Goal: Task Accomplishment & Management: Manage account settings

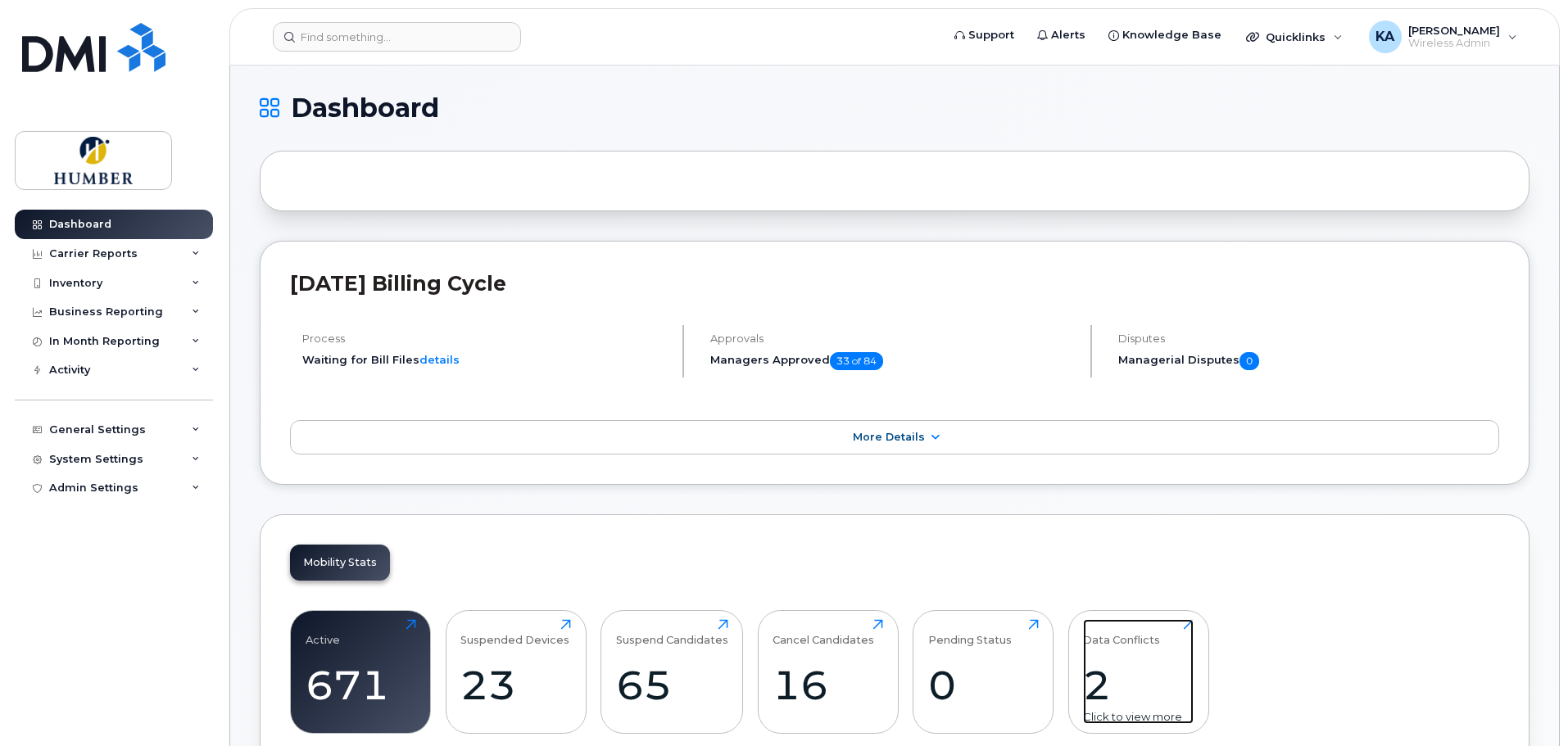
click at [1094, 686] on div "2" at bounding box center [1138, 684] width 110 height 48
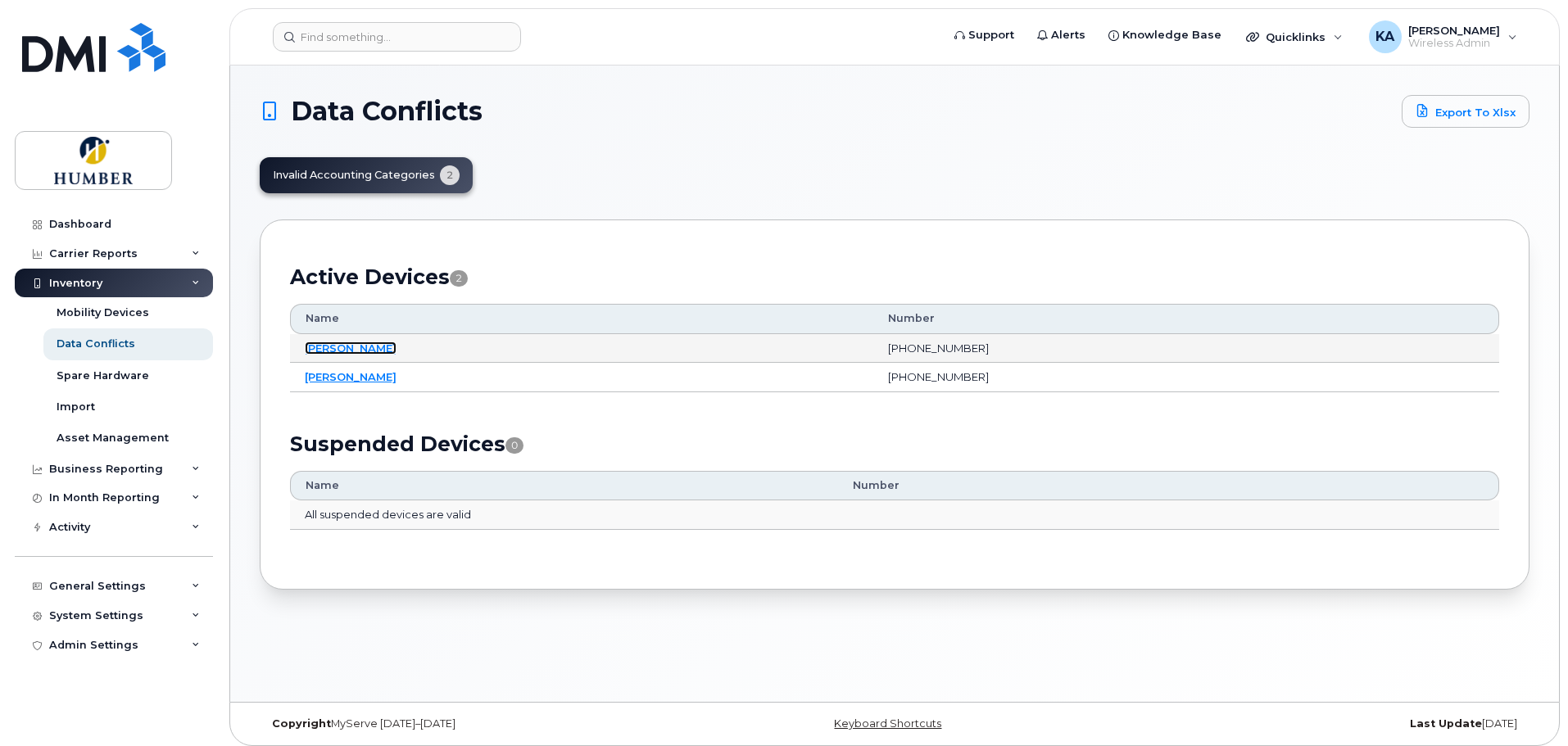
click at [342, 345] on link "Rose Cutajar" at bounding box center [350, 348] width 91 height 13
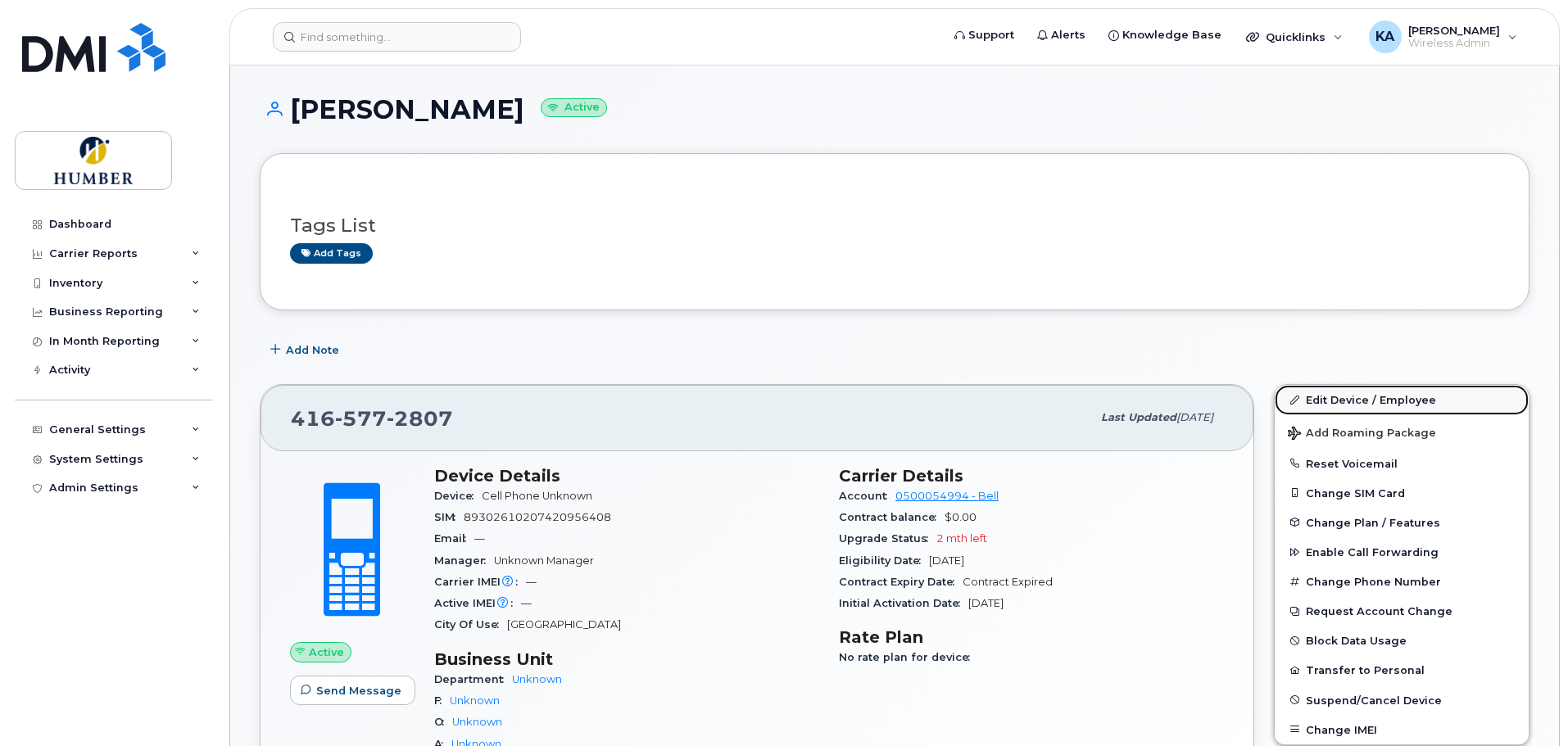
click at [1326, 396] on link "Edit Device / Employee" at bounding box center [1401, 399] width 254 height 30
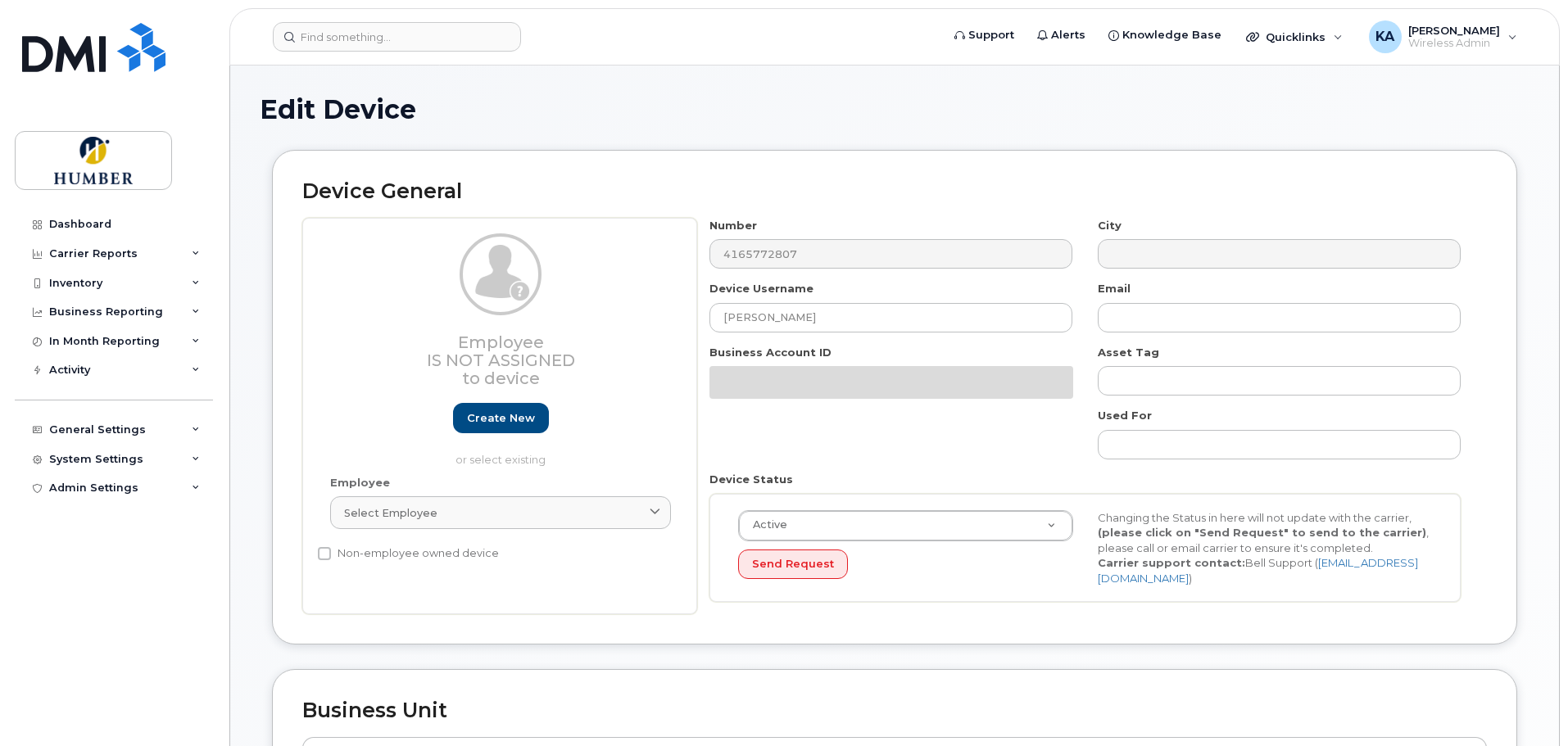
select select "5824476"
select select "5824479"
select select "5824488"
select select "5824489"
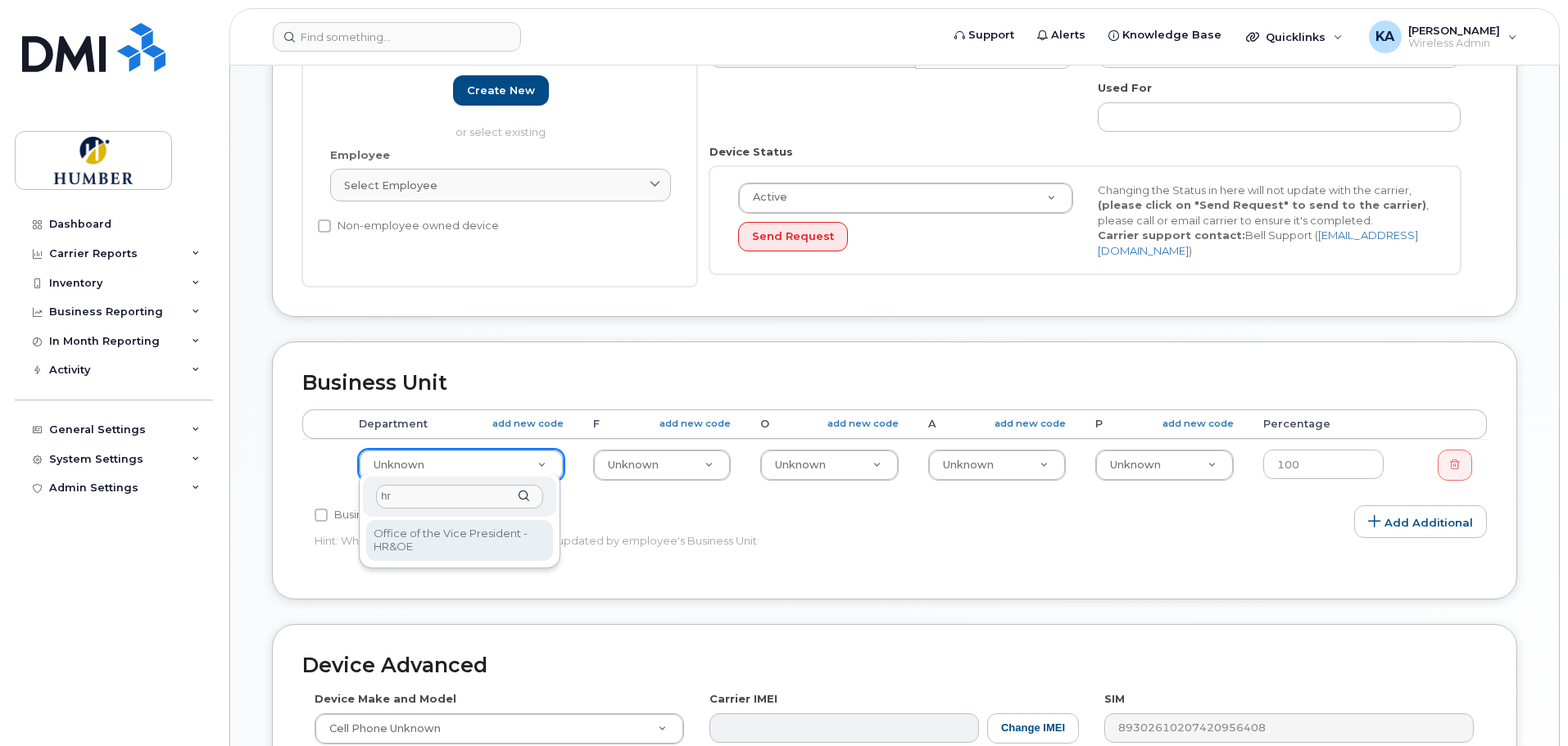
type input "hr"
select select "5824792"
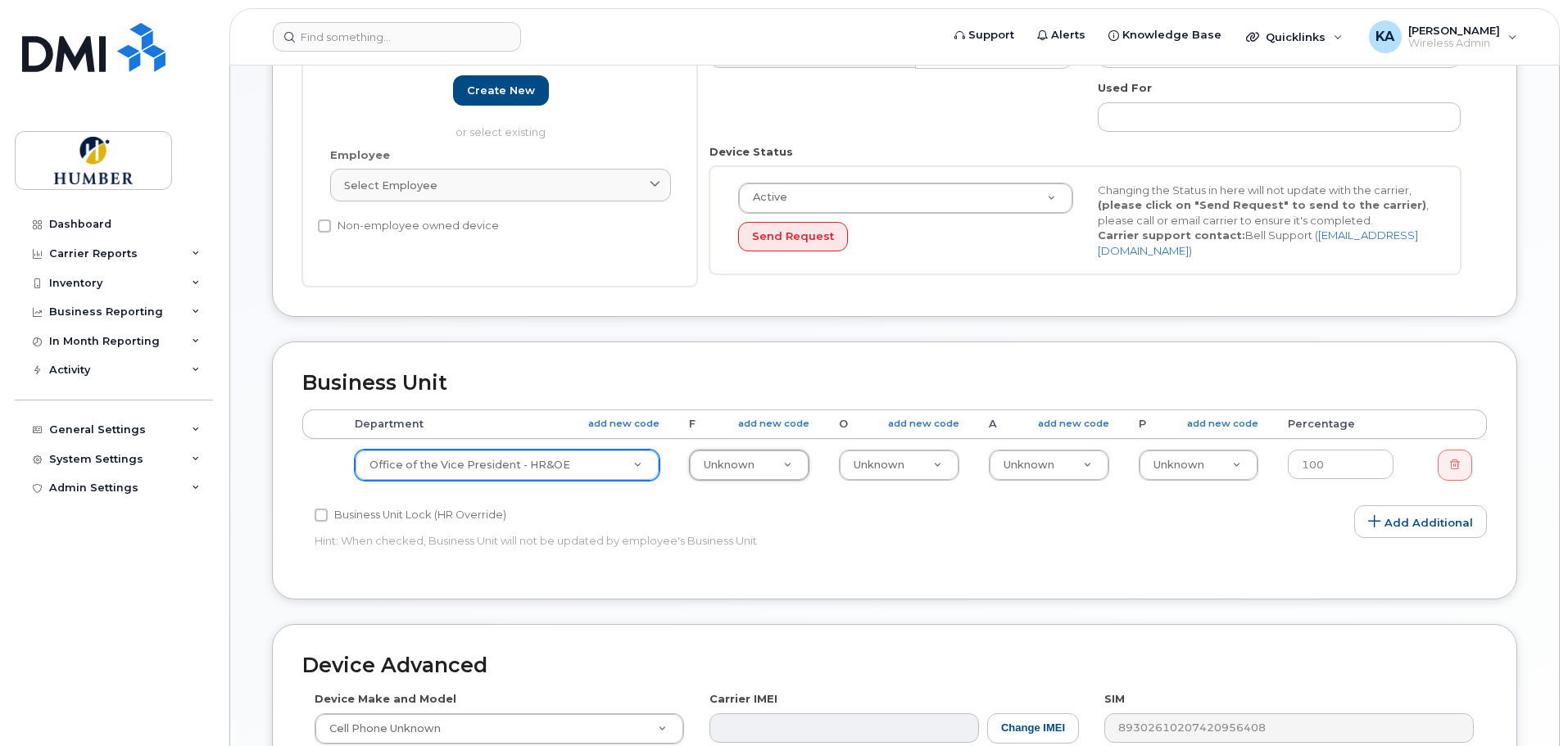
type input "1"
type input "1000"
select select "5824525"
type input "1"
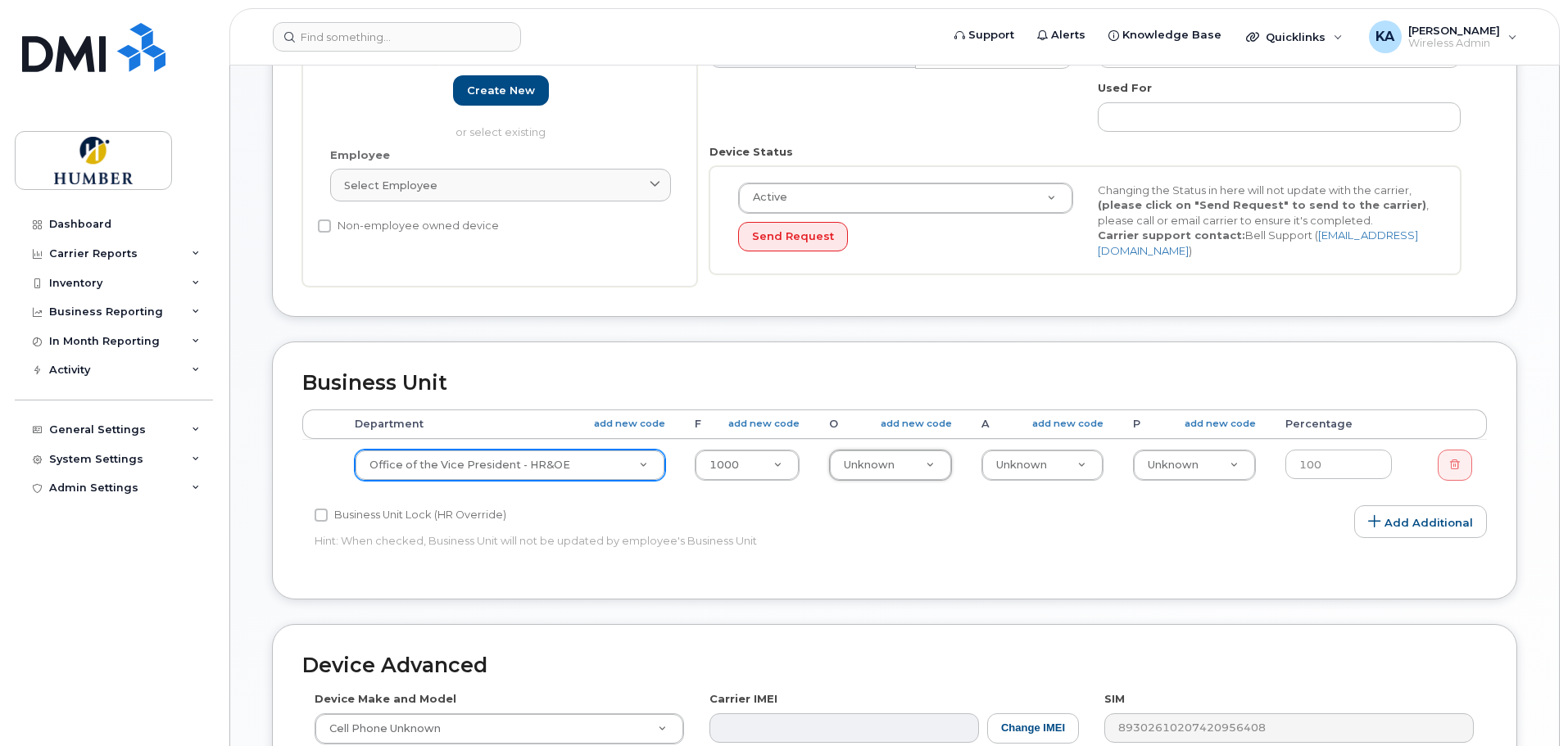
type input "1"
type input "1450"
type input "5824944"
type input "7"
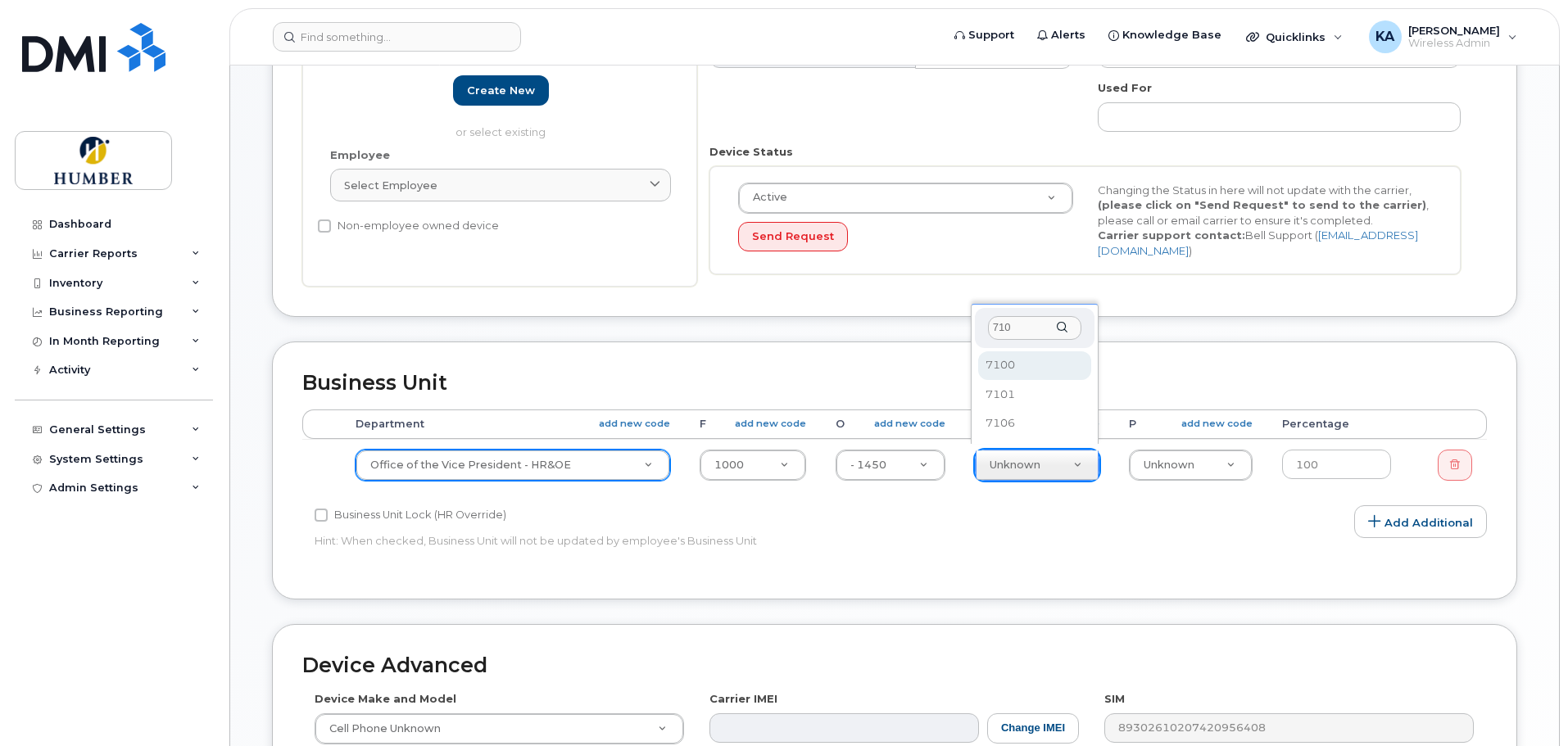
type input "7101"
select select "5824989"
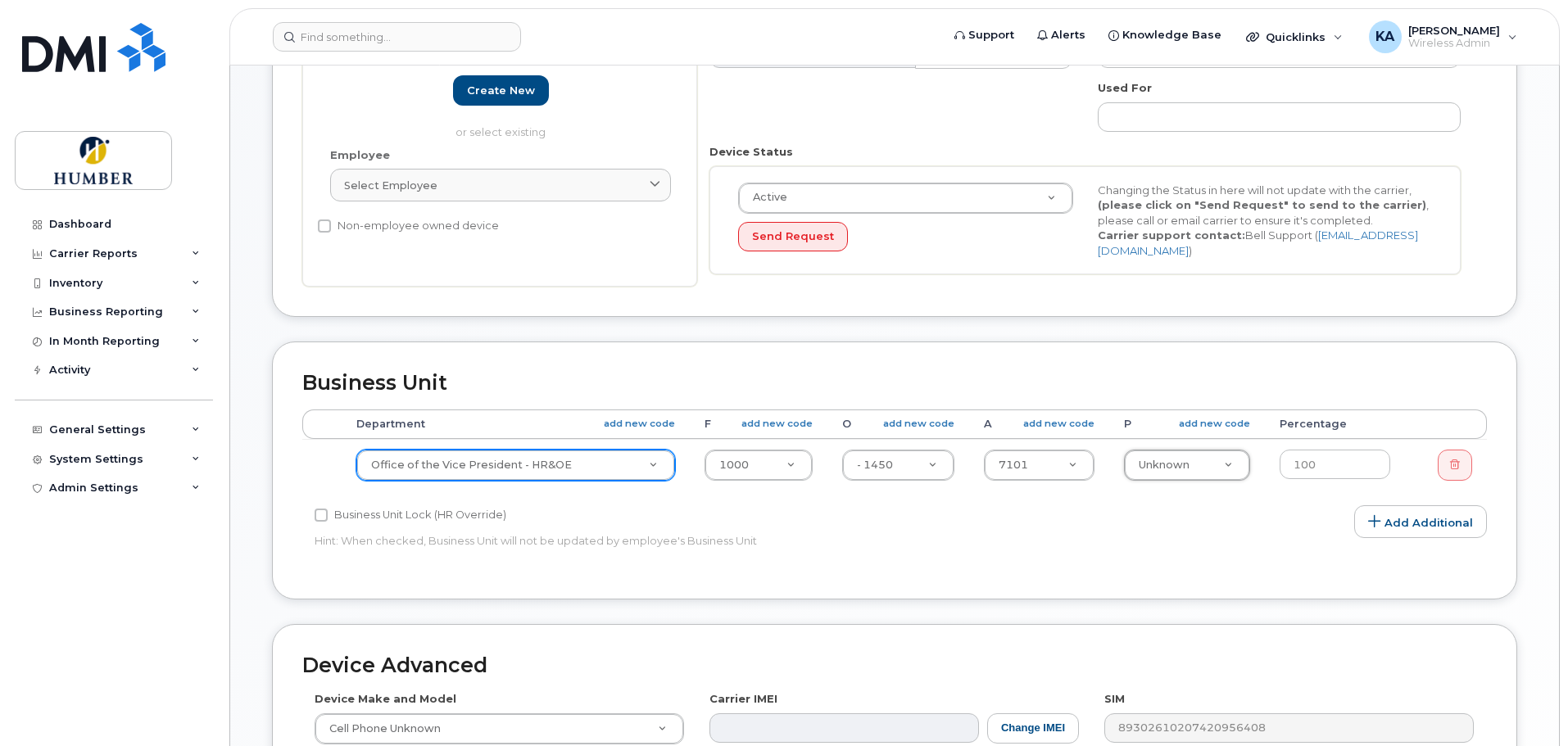
type input "1"
type input "16"
select select "5824737"
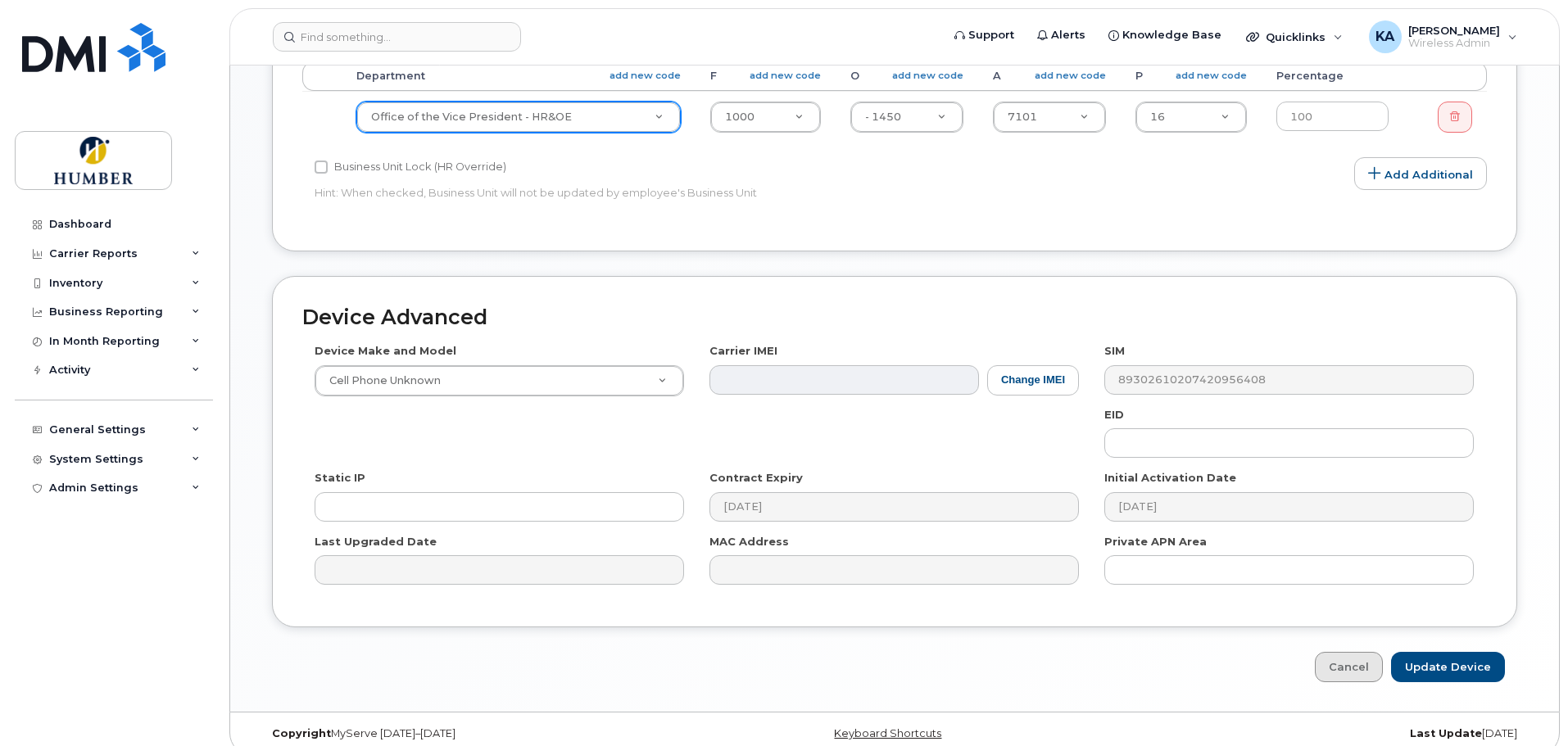
scroll to position [687, 0]
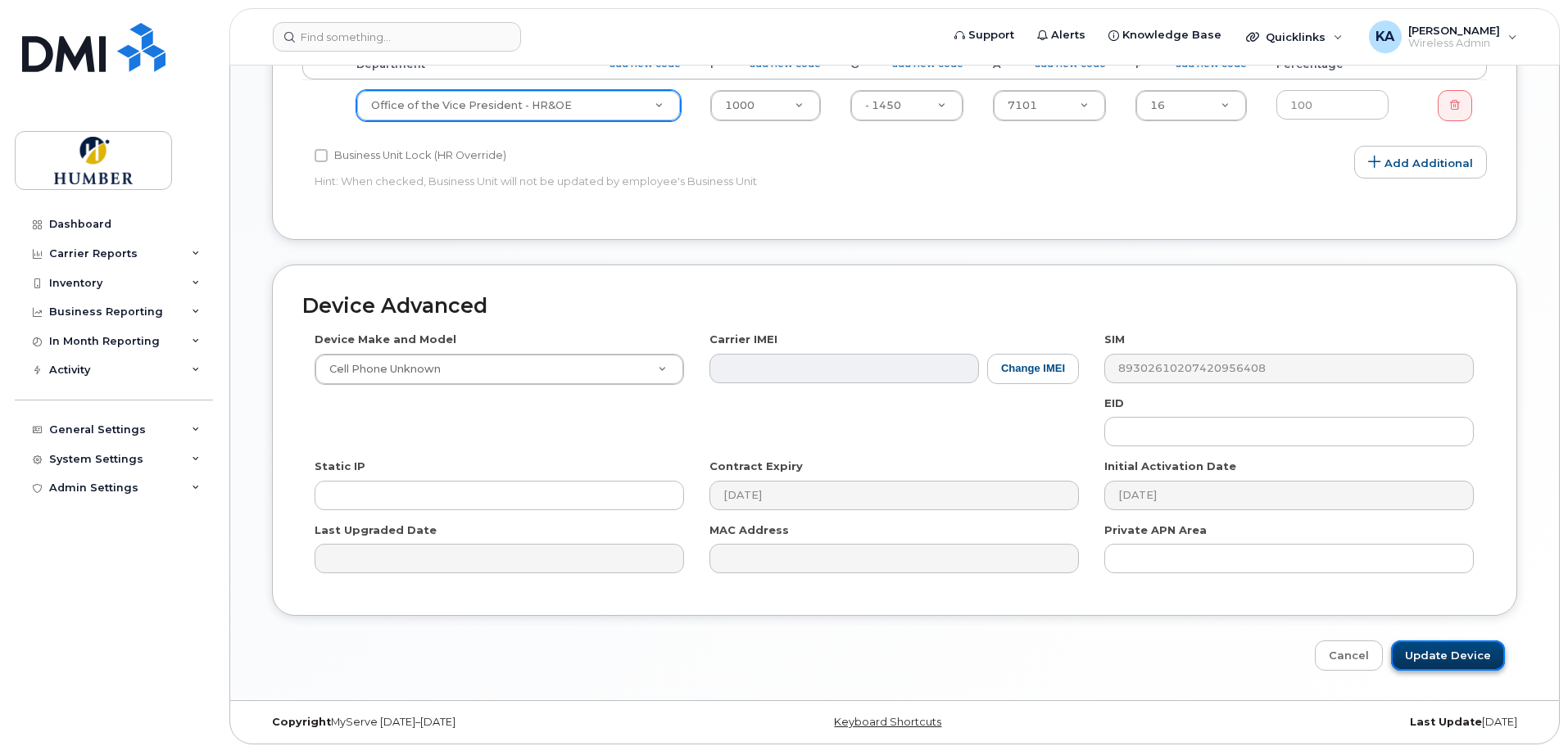
click at [1452, 647] on input "Update Device" at bounding box center [1448, 655] width 114 height 30
type input "Saving..."
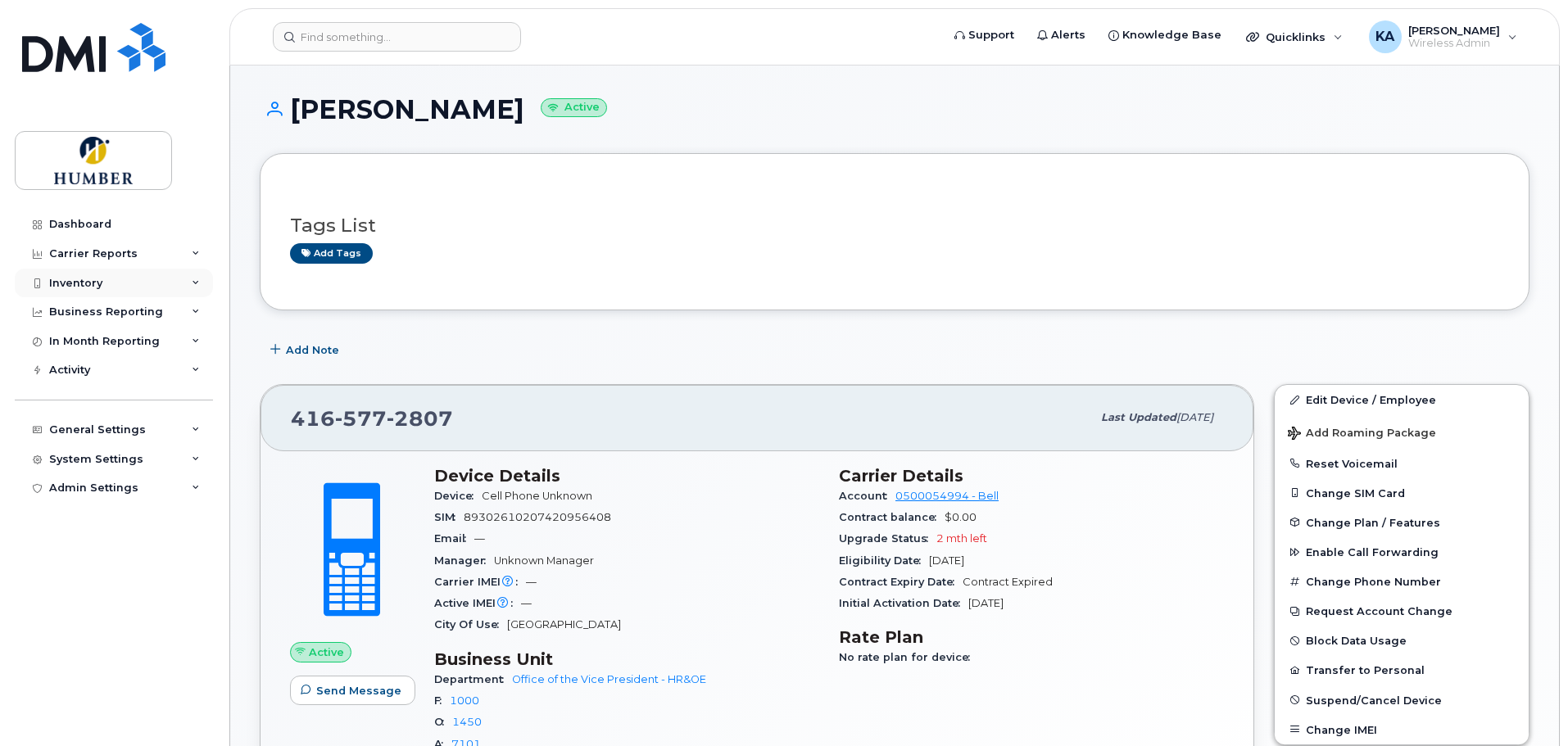
click at [96, 278] on div "Inventory" at bounding box center [75, 283] width 53 height 13
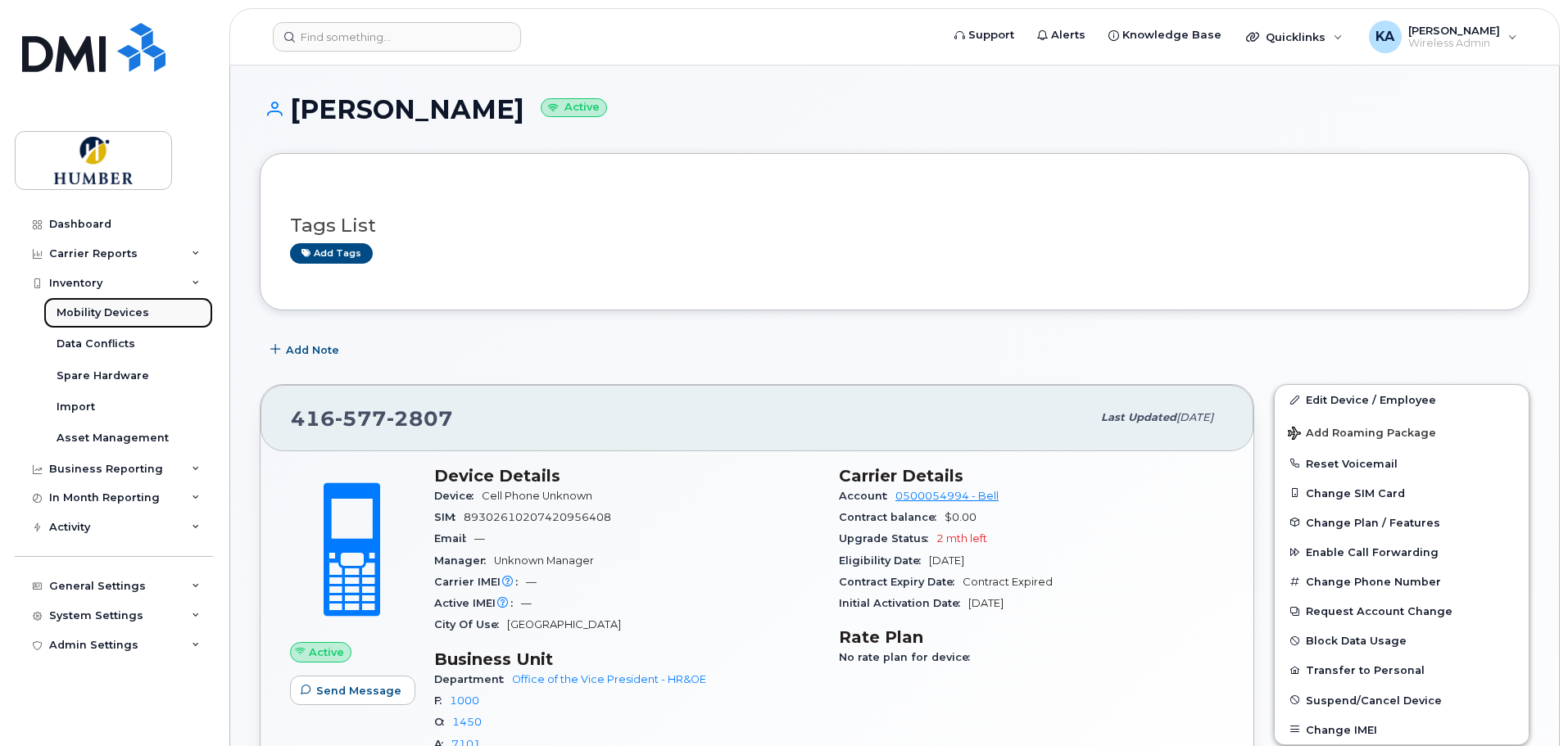
click at [120, 304] on link "Mobility Devices" at bounding box center [128, 312] width 169 height 31
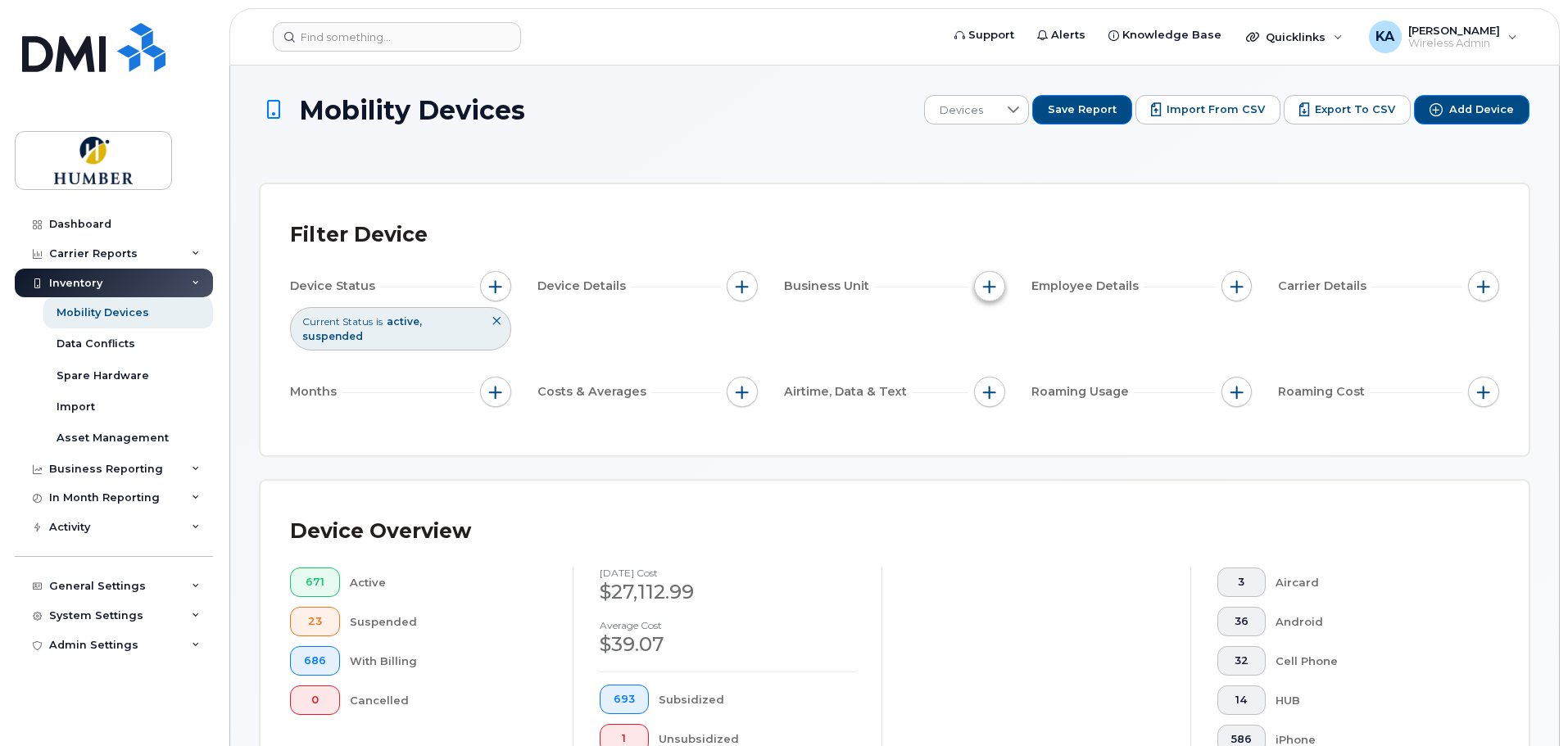
click at [989, 289] on span "button" at bounding box center [990, 286] width 13 height 13
click at [991, 359] on input "Department" at bounding box center [993, 362] width 13 height 13
checkbox input "true"
click at [1029, 430] on input "text" at bounding box center [1098, 432] width 143 height 14
type input "h"
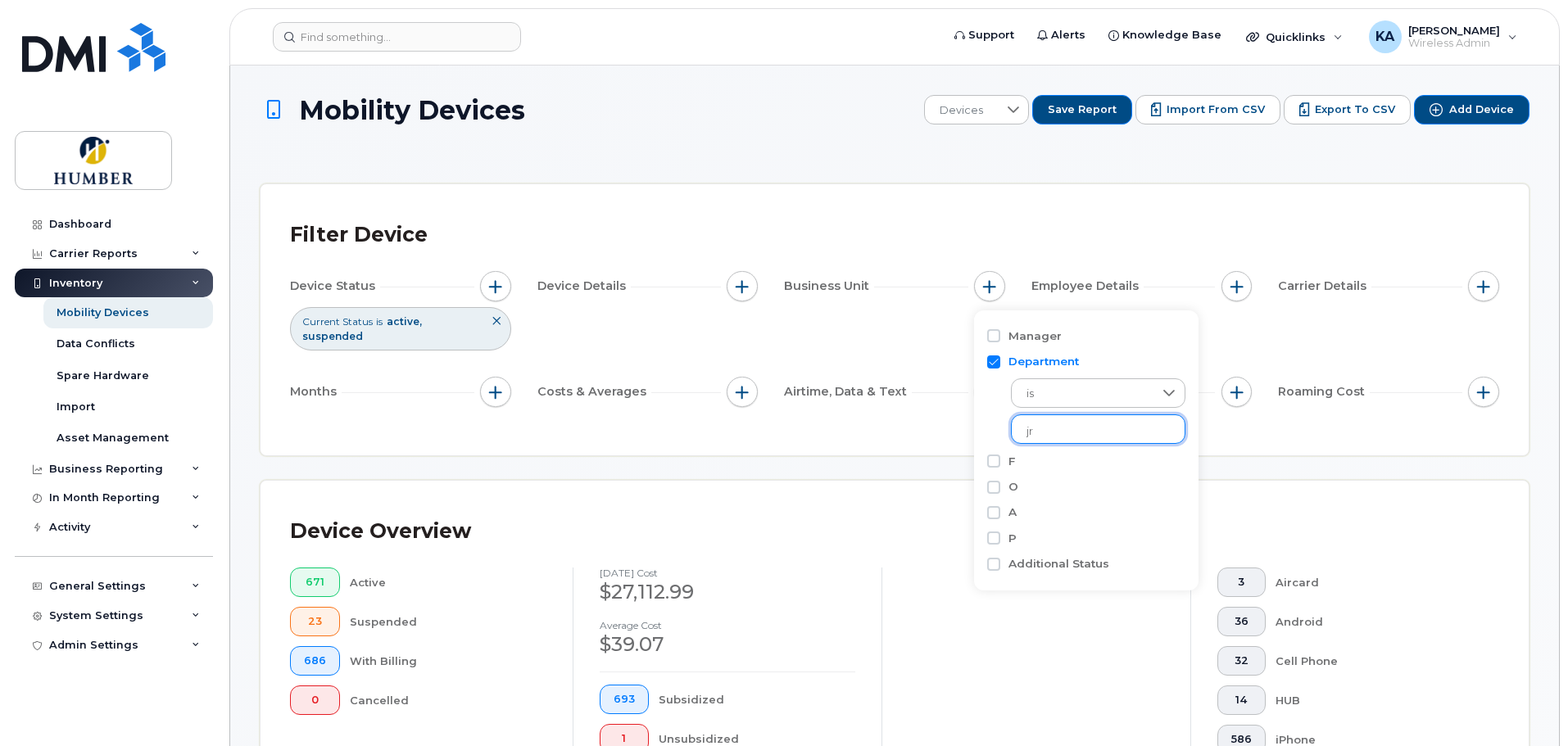
type input "j"
type input "h"
type input "office of the"
click at [1096, 431] on input "text" at bounding box center [1098, 432] width 143 height 14
type input "hr&"
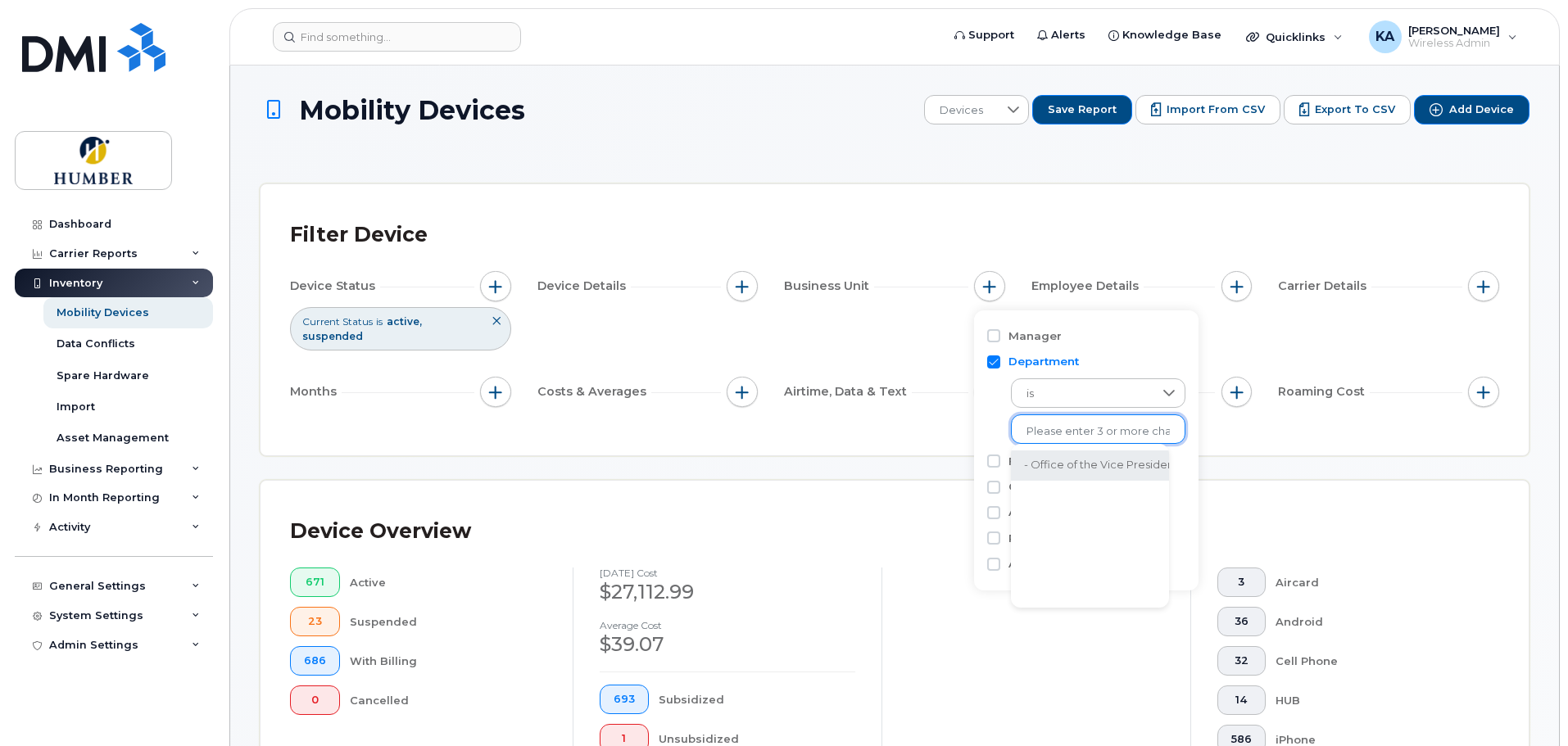
click at [1078, 464] on li "- Office of the Vice President - HR&OE" at bounding box center [1125, 465] width 228 height 30
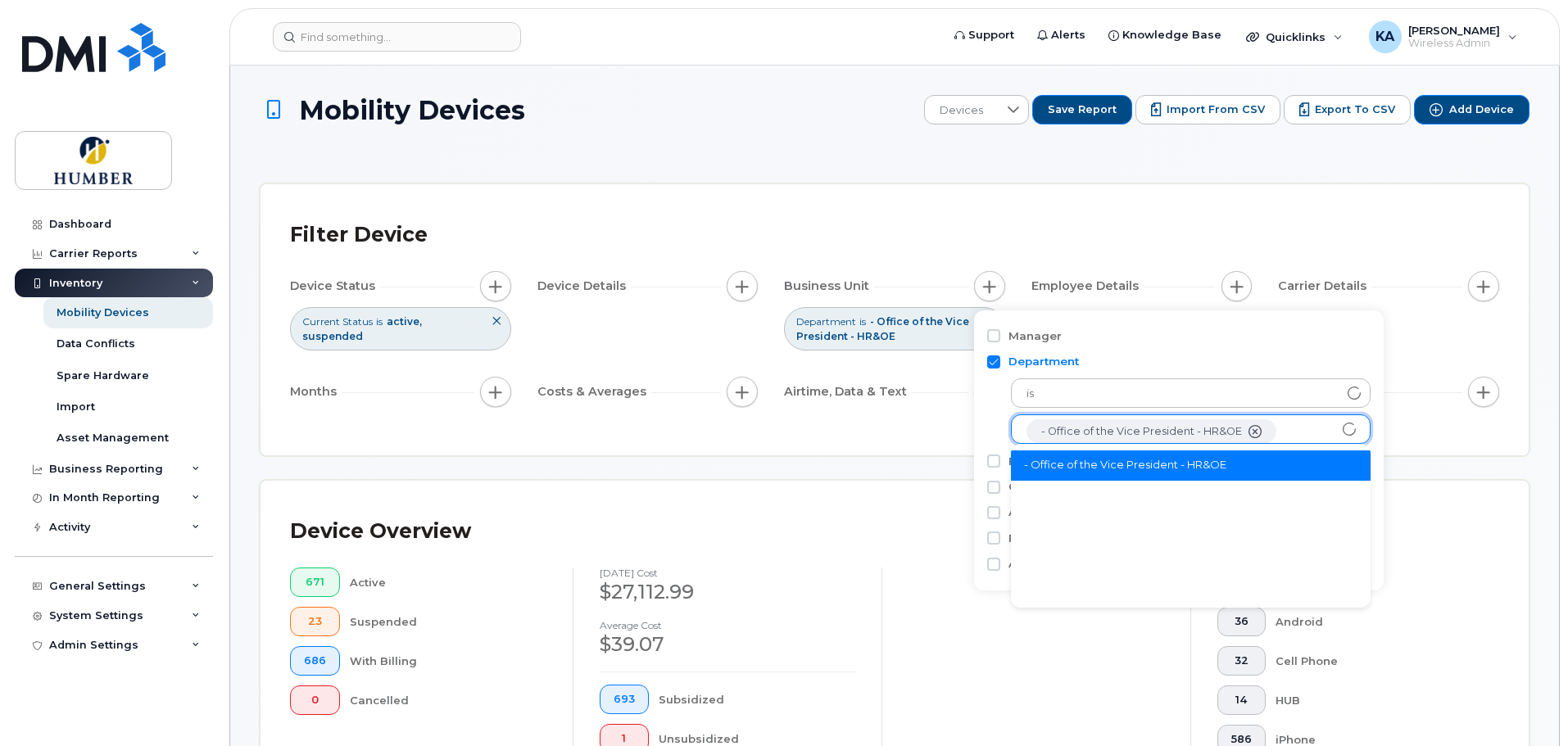
scroll to position [33, 0]
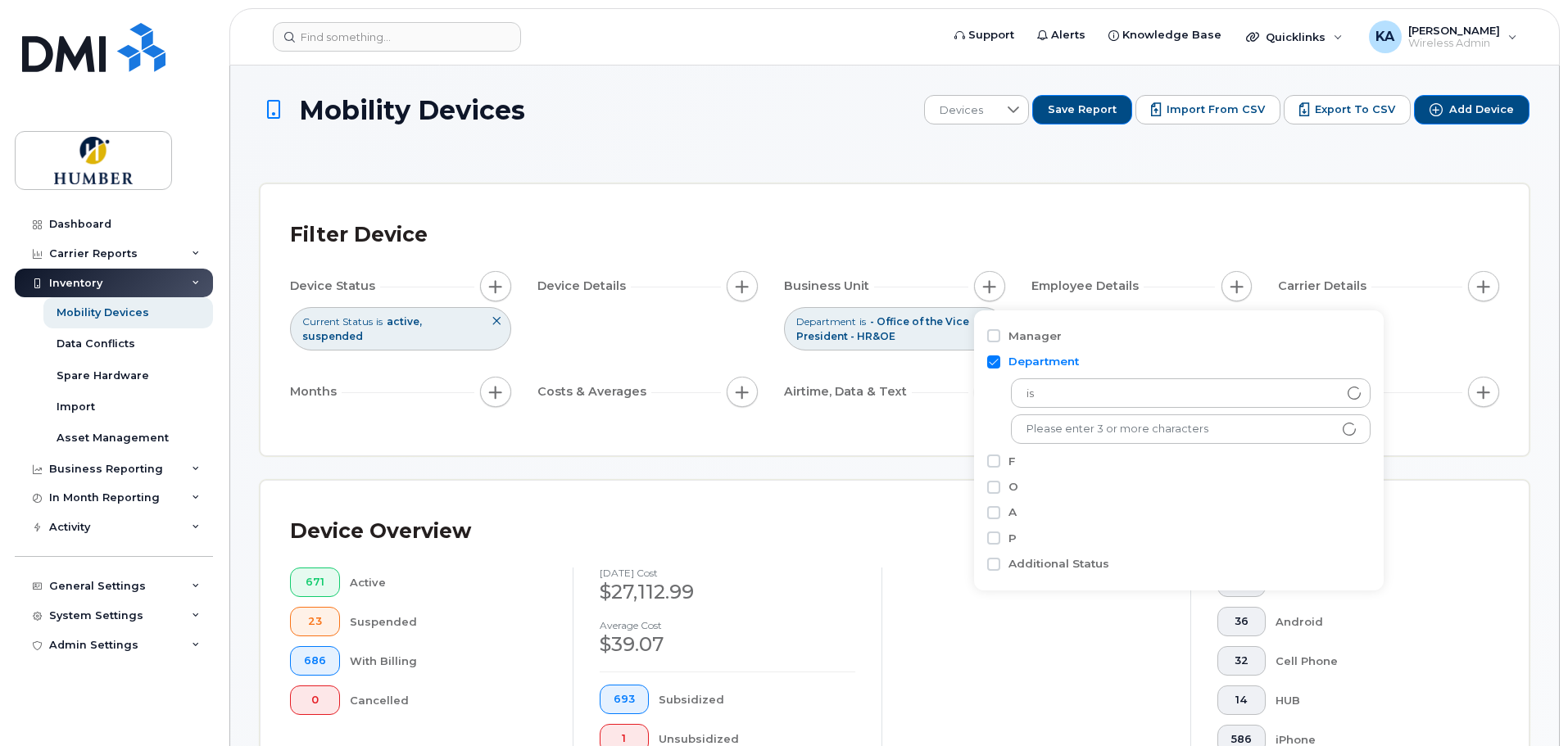
click at [914, 366] on div "Device Status Current Status is active suspended Device Details Business Unit D…" at bounding box center [894, 342] width 1209 height 142
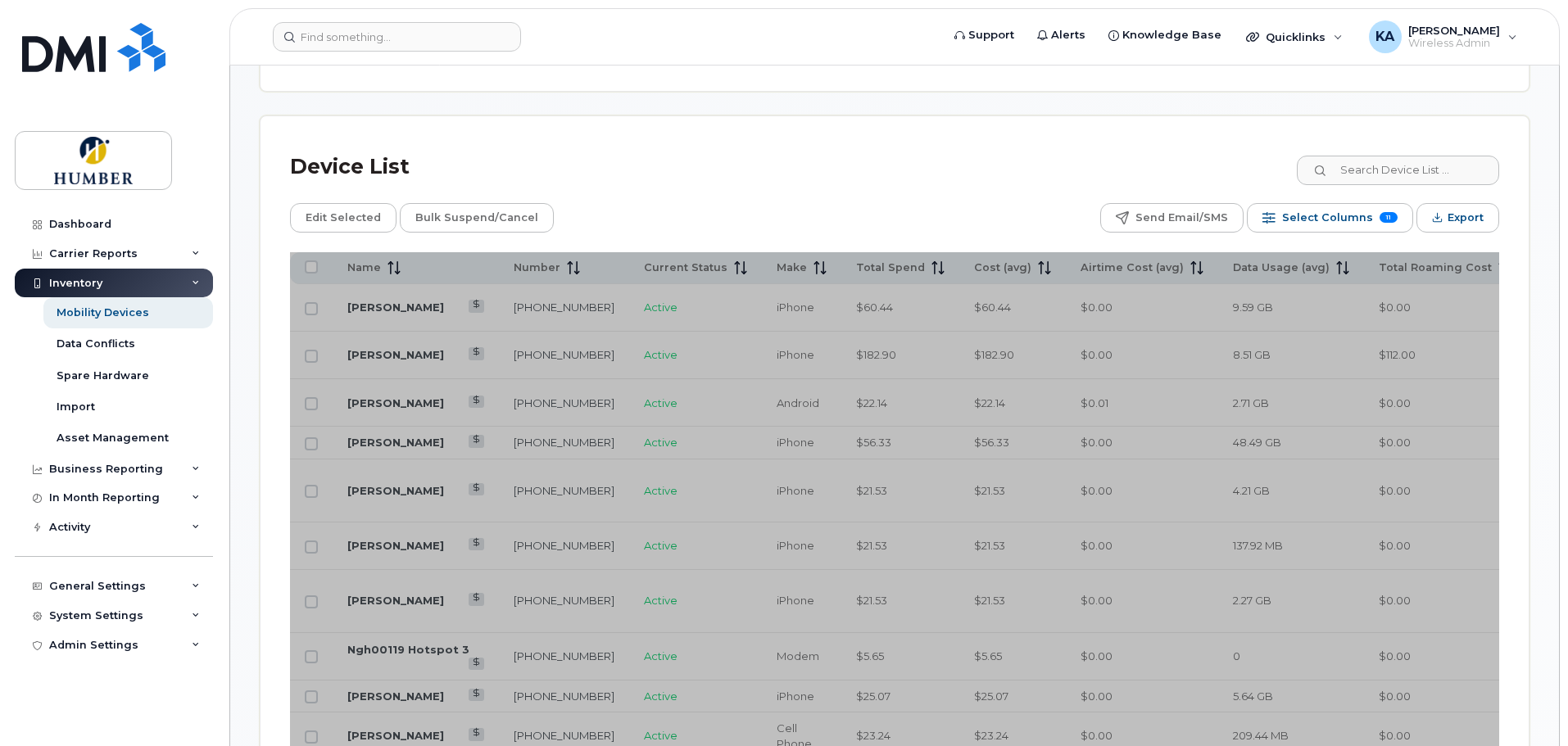
scroll to position [764, 0]
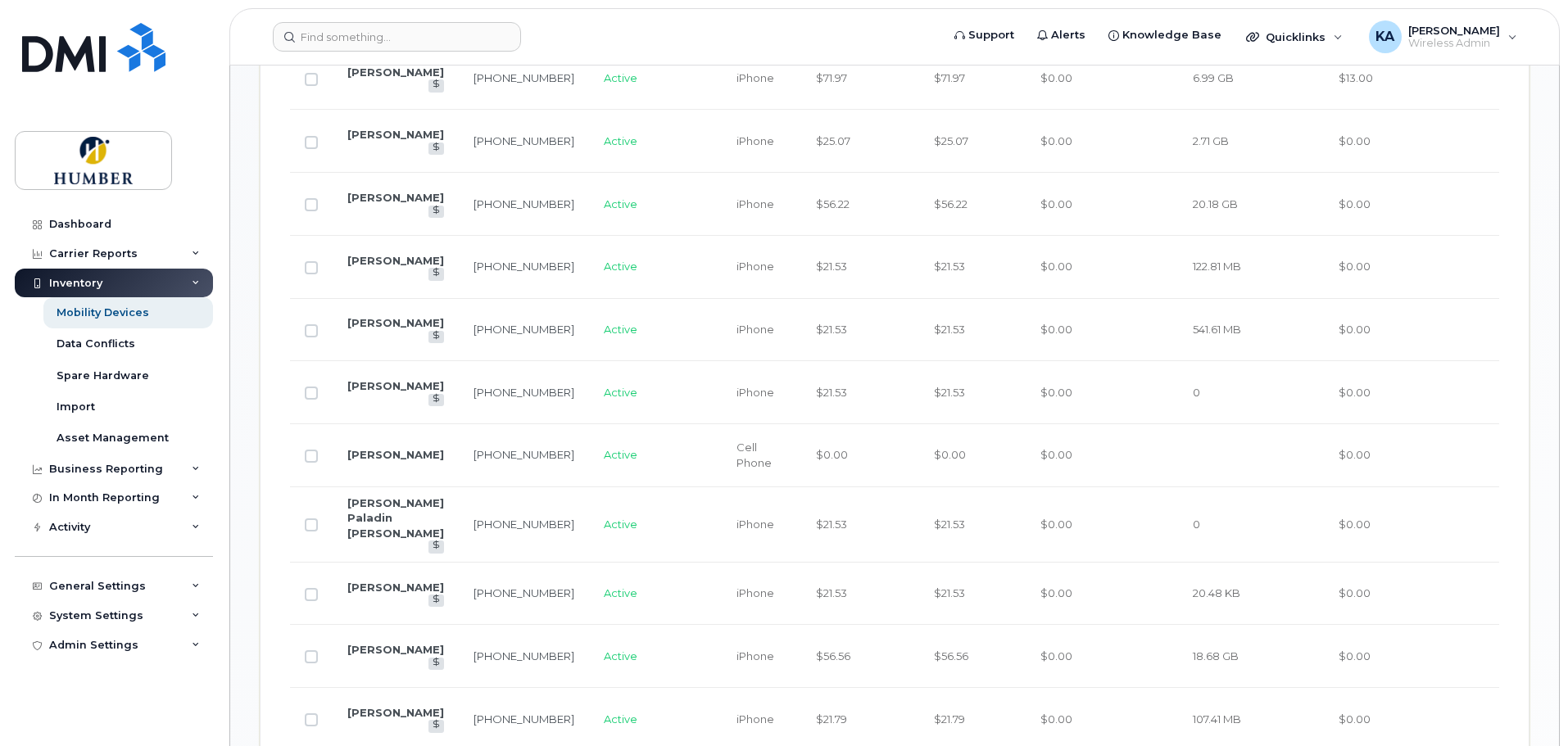
scroll to position [1092, 0]
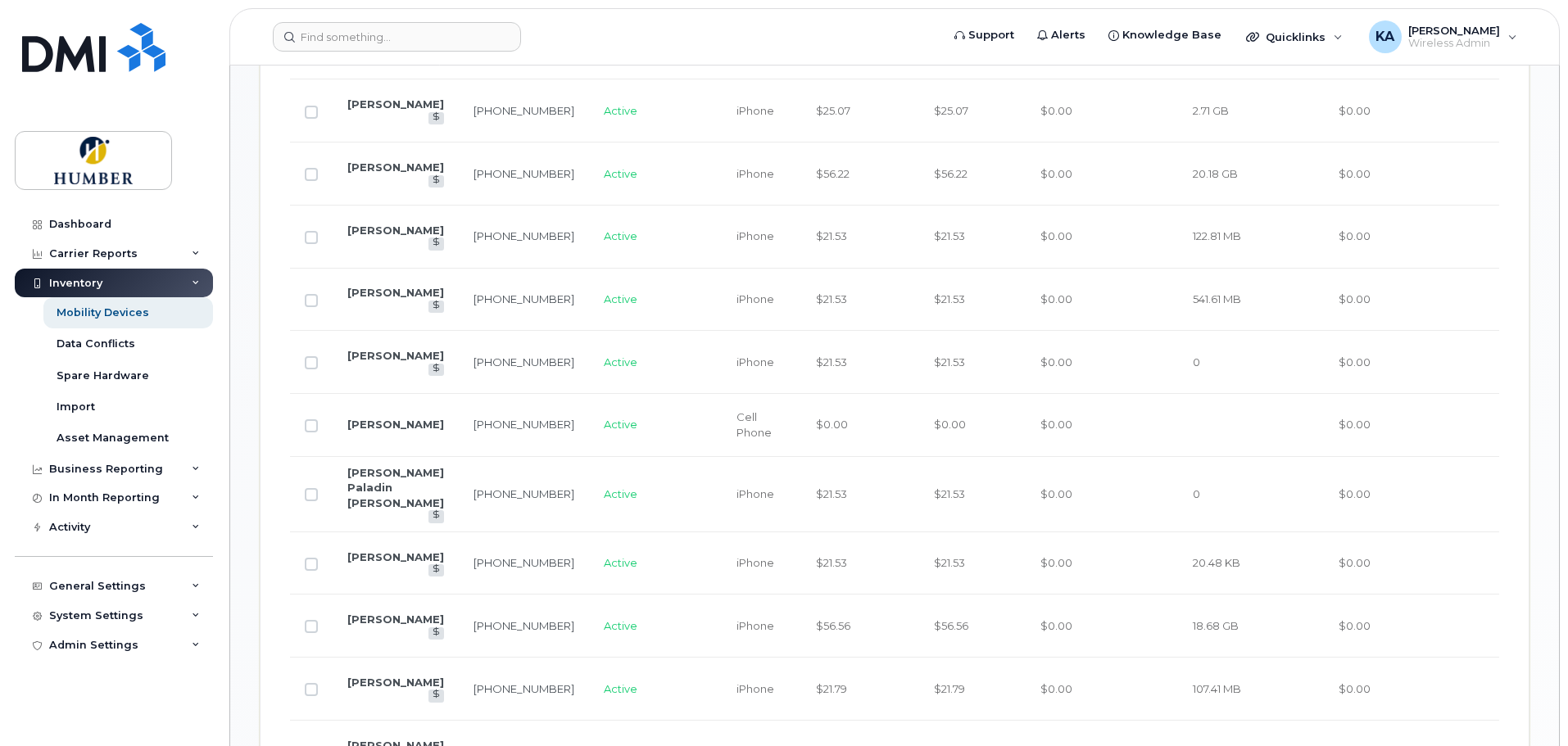
click at [1178, 732] on td "48.81 GB" at bounding box center [1250, 752] width 146 height 63
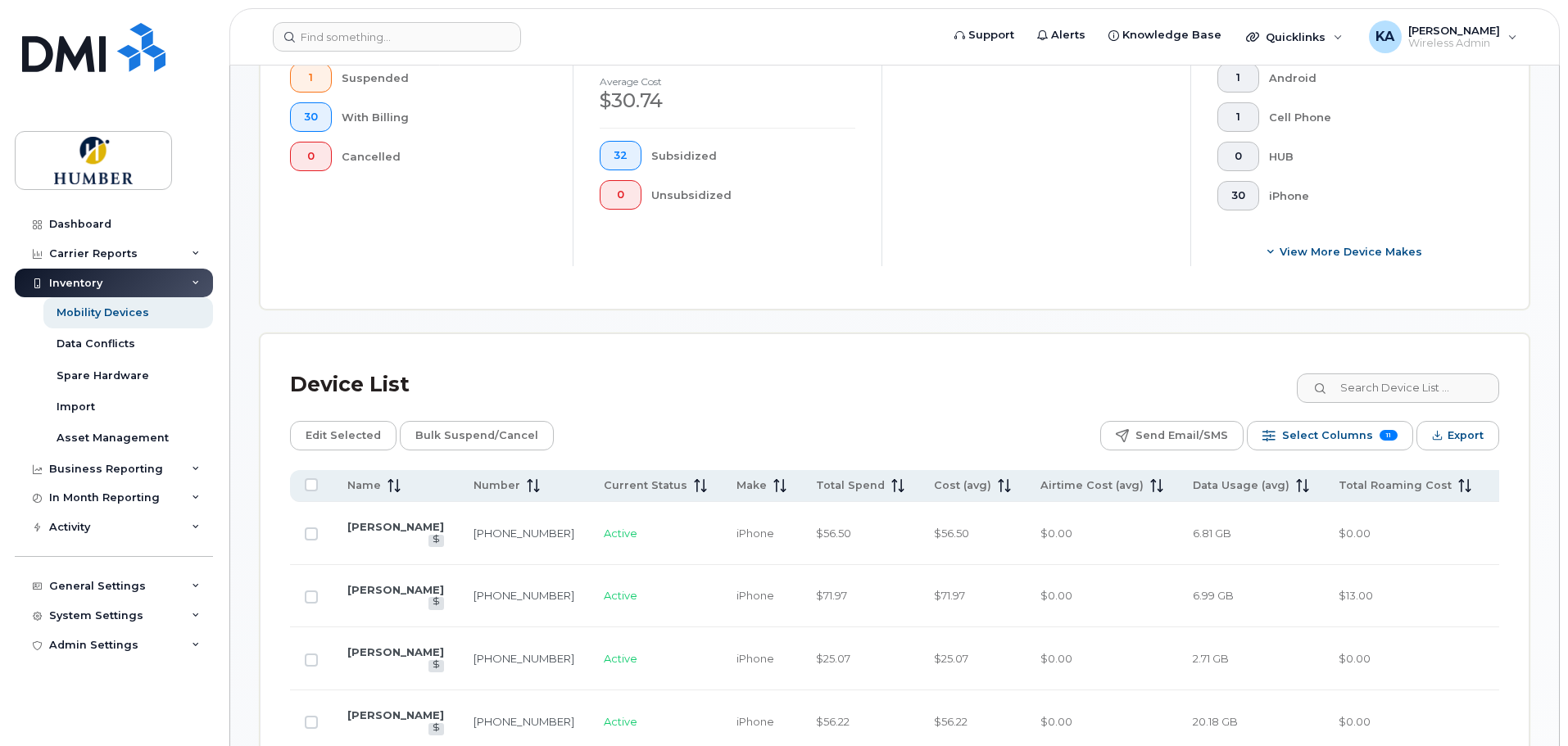
scroll to position [547, 0]
click at [1324, 684] on td "$0.00" at bounding box center [1404, 656] width 162 height 63
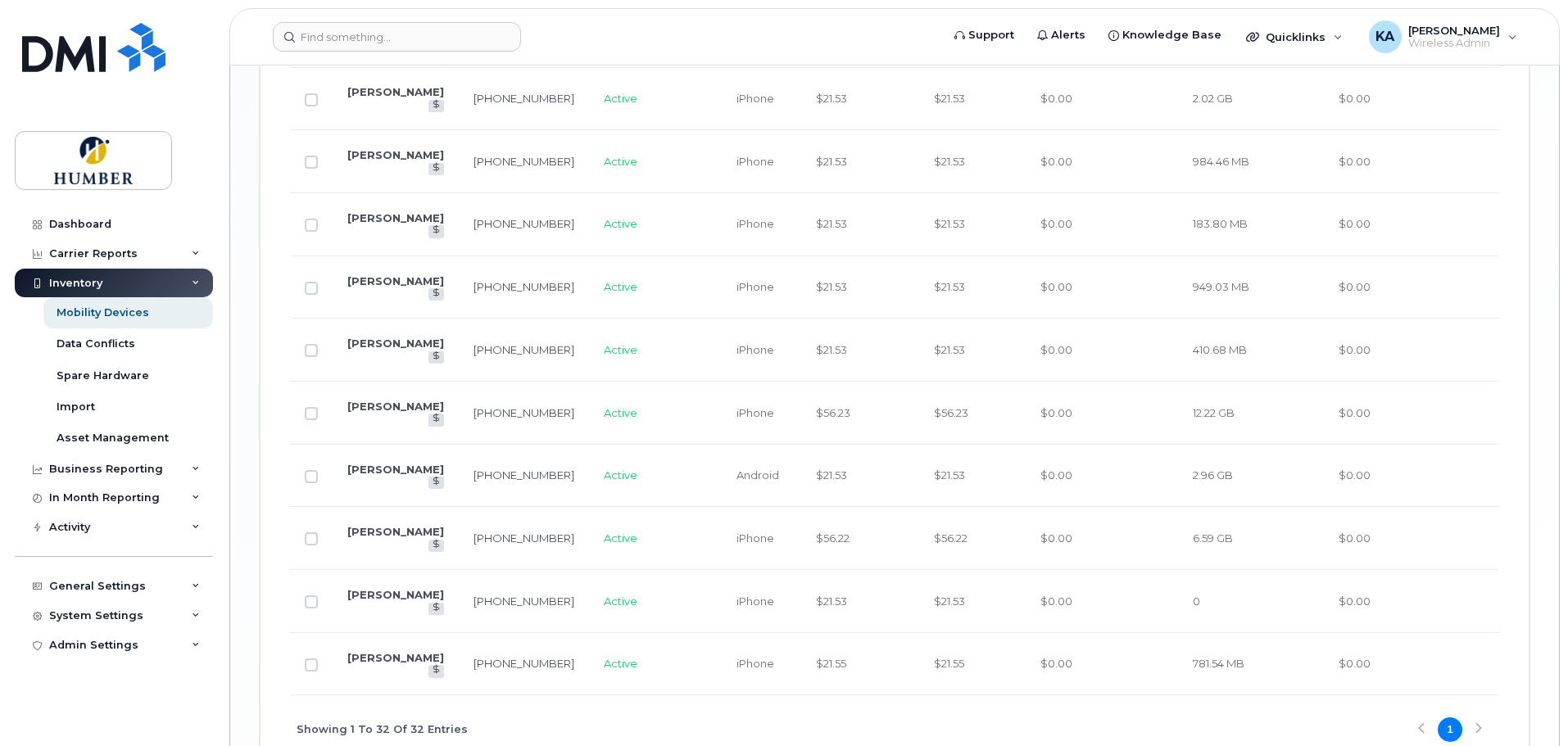
scroll to position [2466, 0]
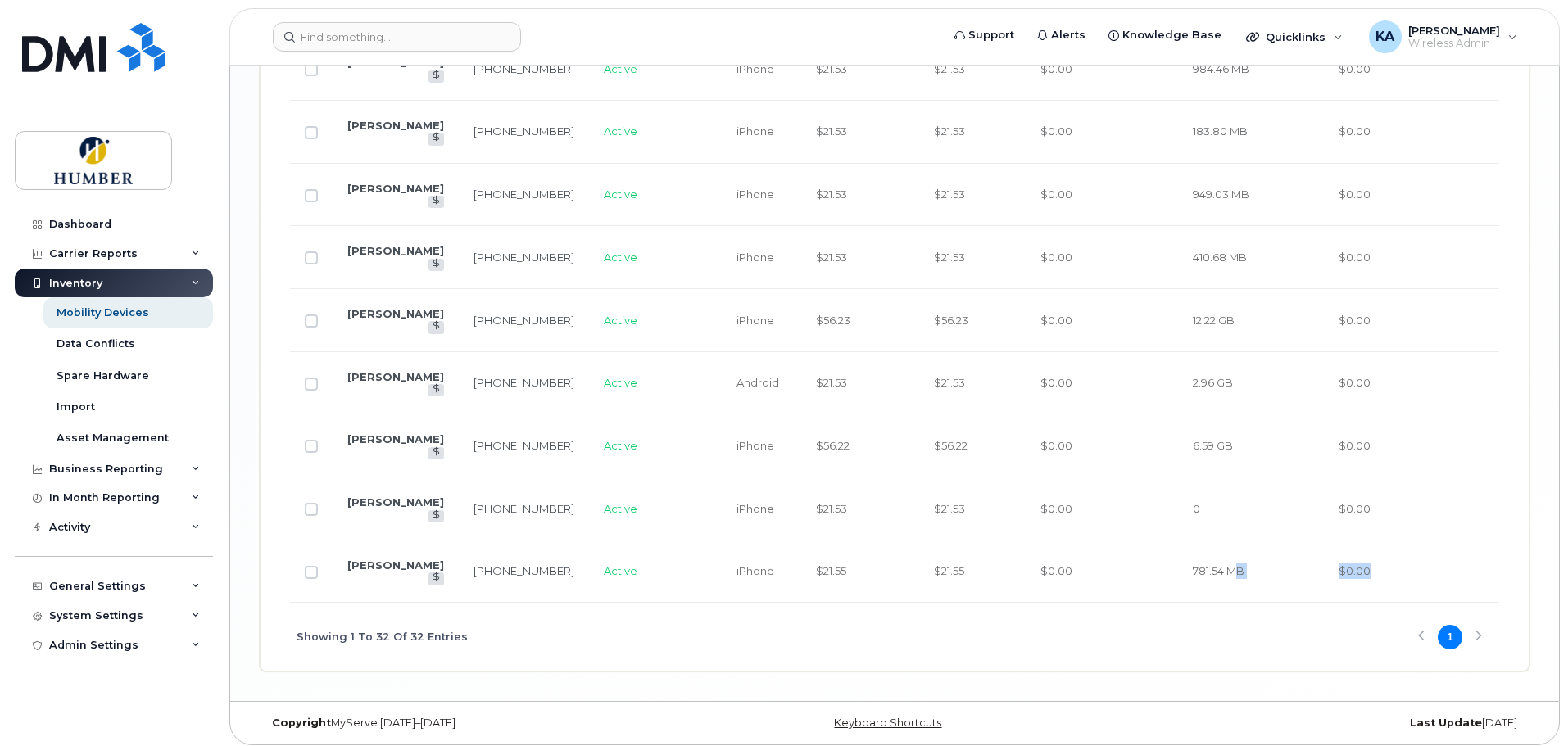
drag, startPoint x: 1146, startPoint y: 590, endPoint x: 1355, endPoint y: 582, distance: 209.2
click at [1355, 582] on tr "Elizabeth Mc Pherson 647-993-8093 Active iPhone $21.55 $21.55 $0.00 781.54 MB $…" at bounding box center [1122, 572] width 1665 height 63
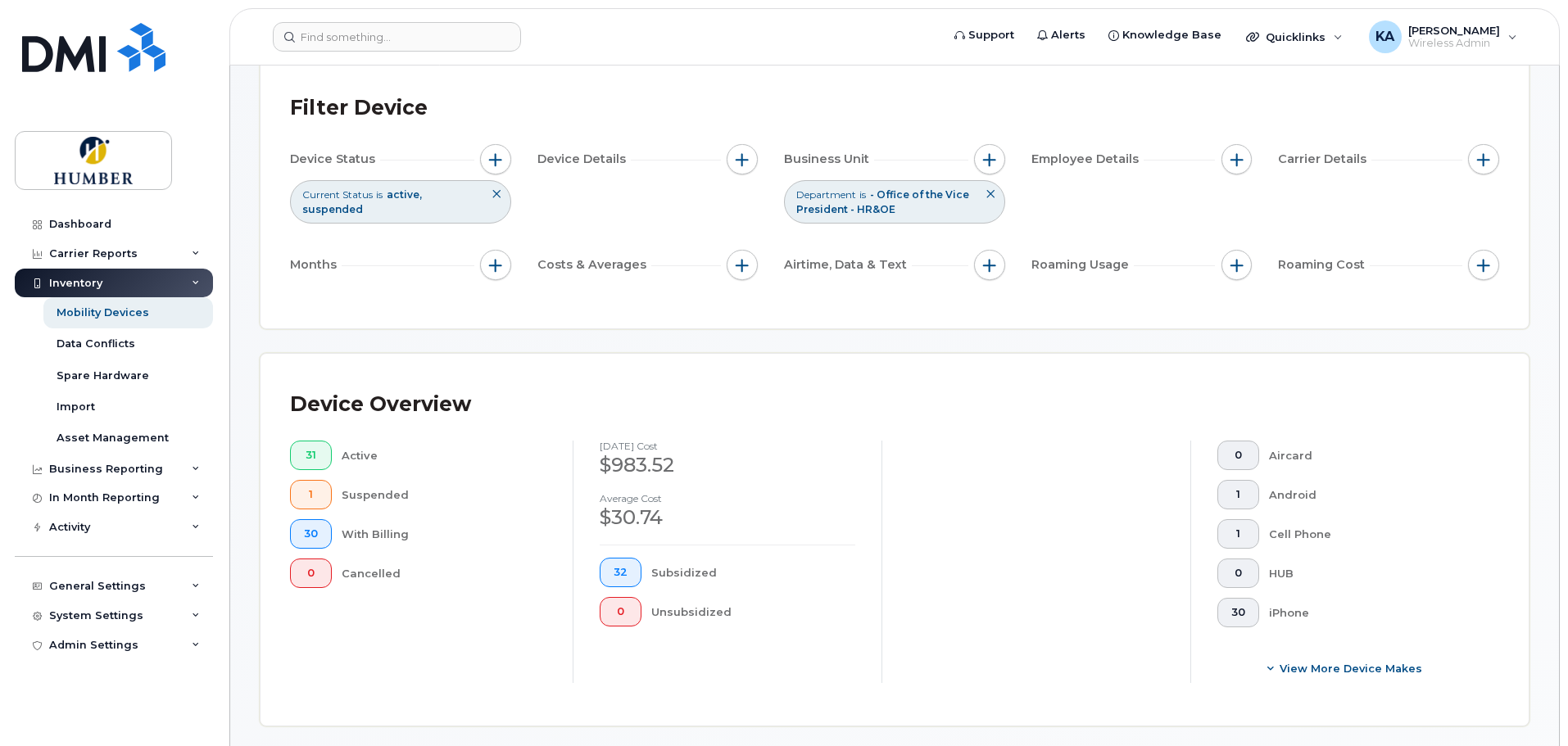
scroll to position [0, 0]
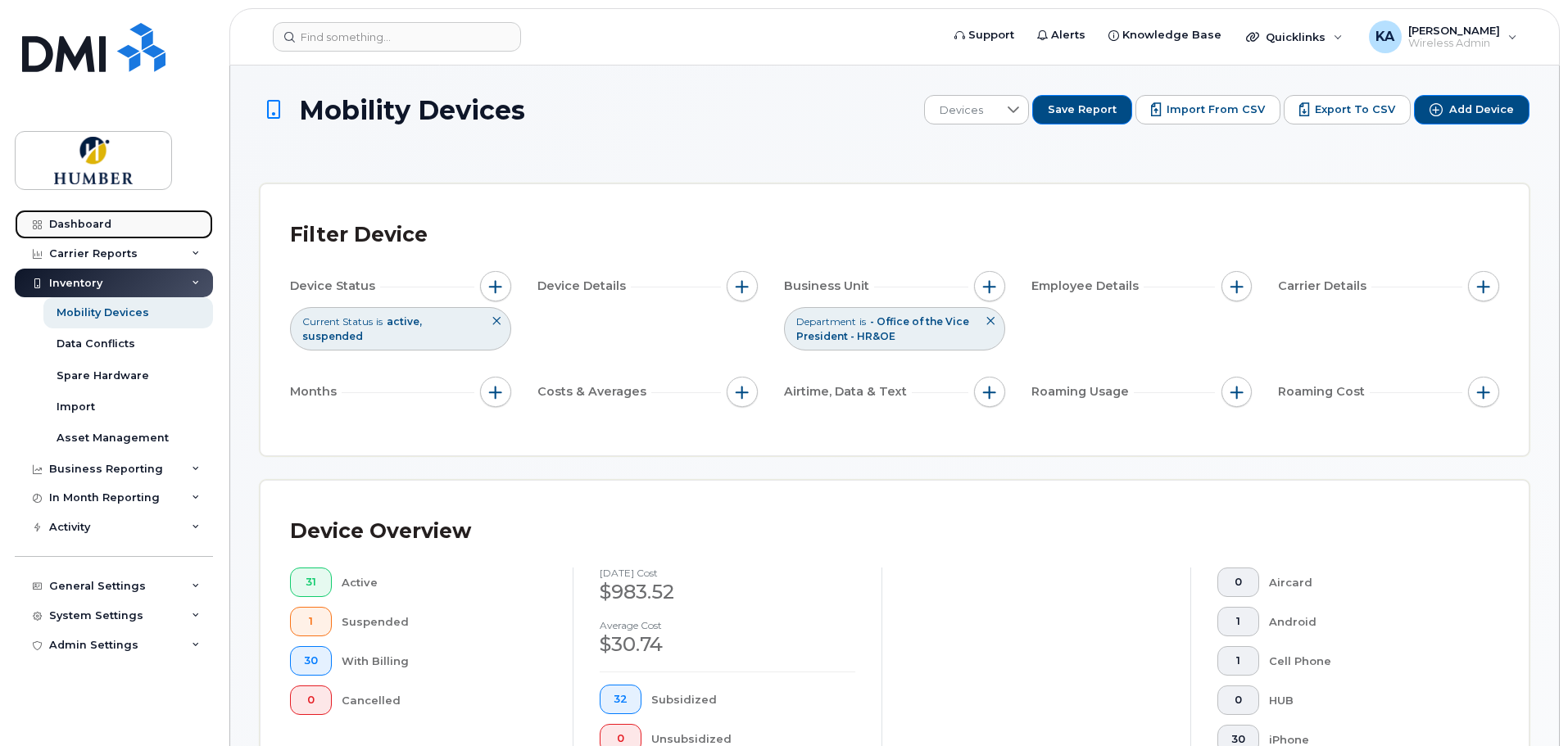
click at [93, 219] on div "Dashboard" at bounding box center [80, 225] width 62 height 13
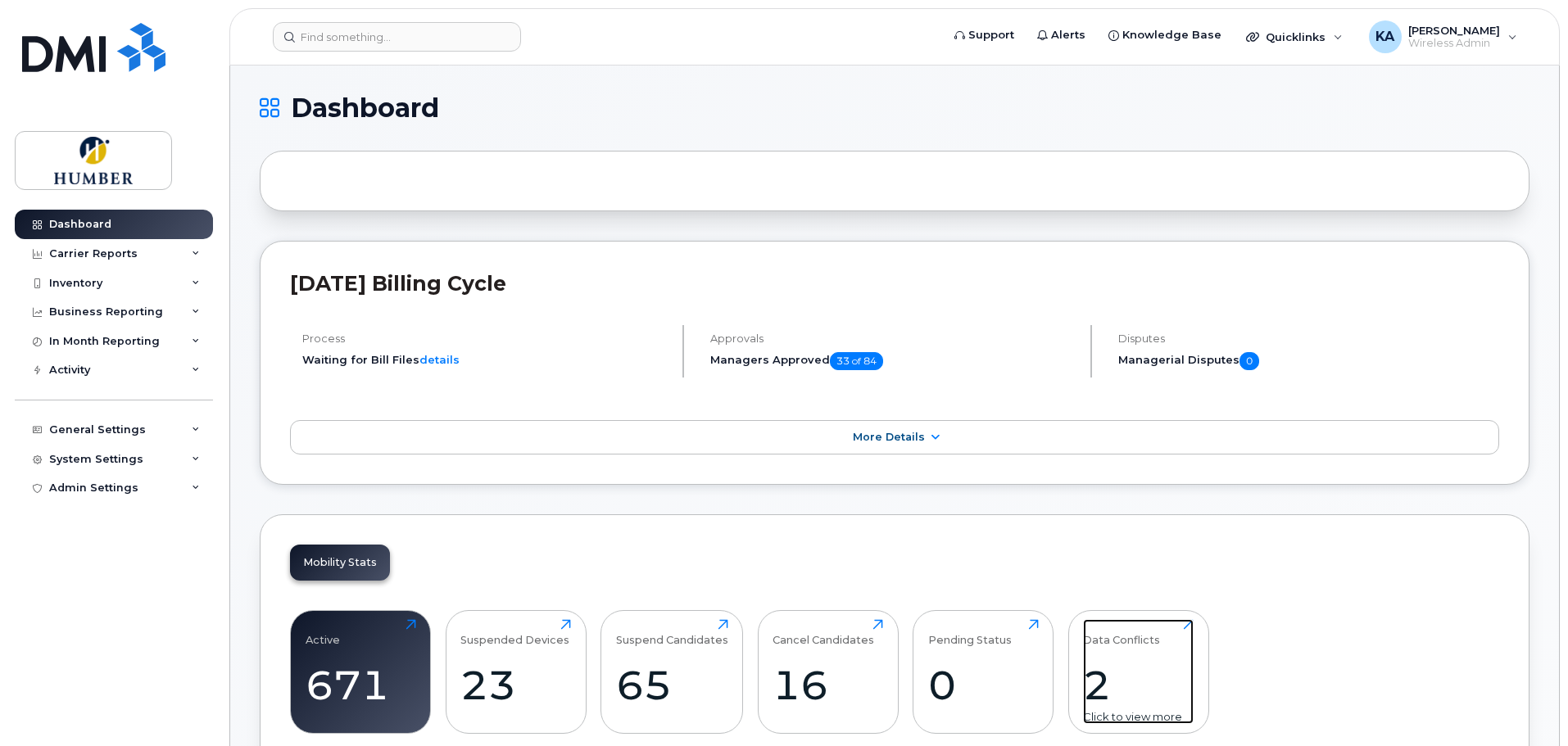
click at [1099, 687] on div "2" at bounding box center [1138, 684] width 110 height 48
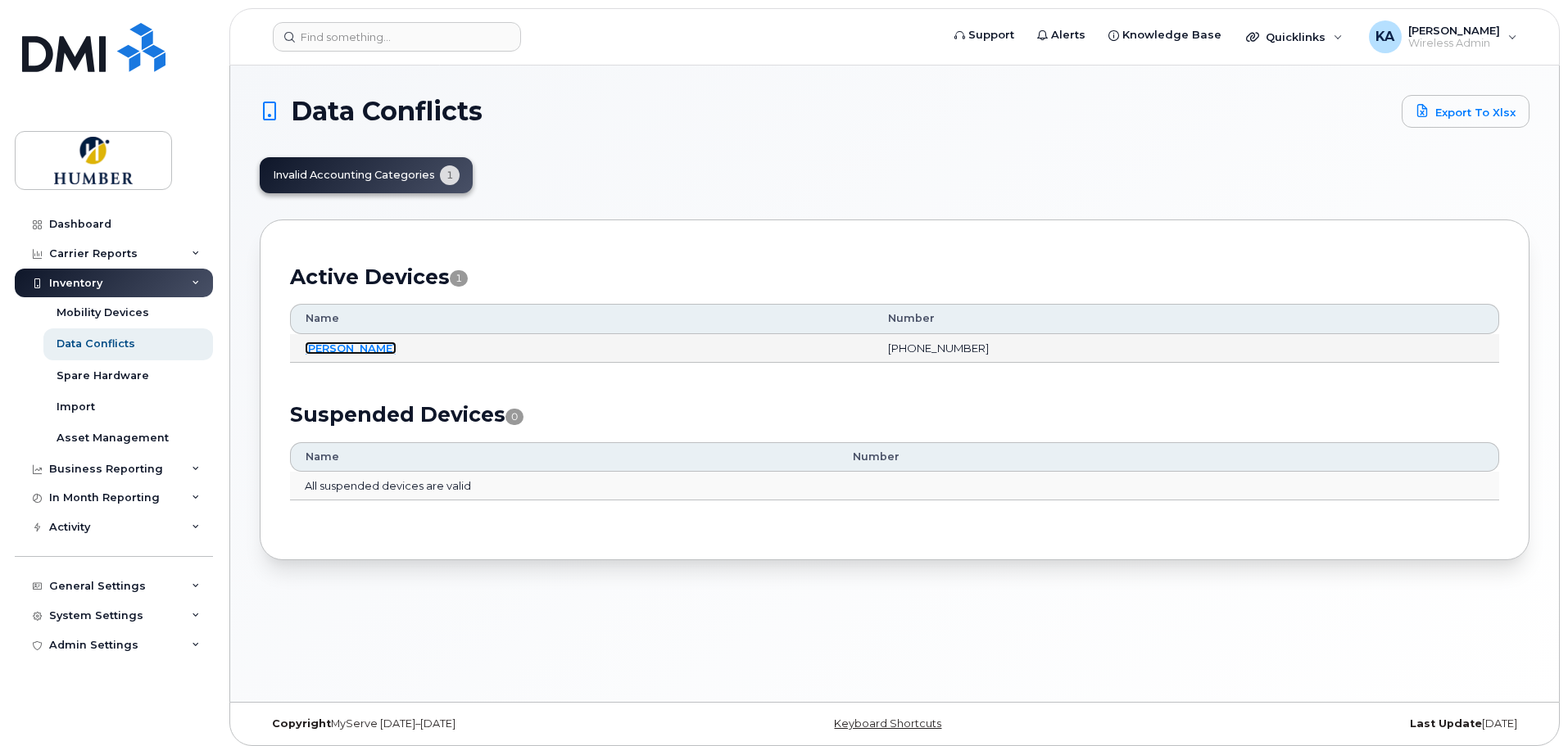
click at [377, 347] on link "[PERSON_NAME]" at bounding box center [350, 348] width 91 height 13
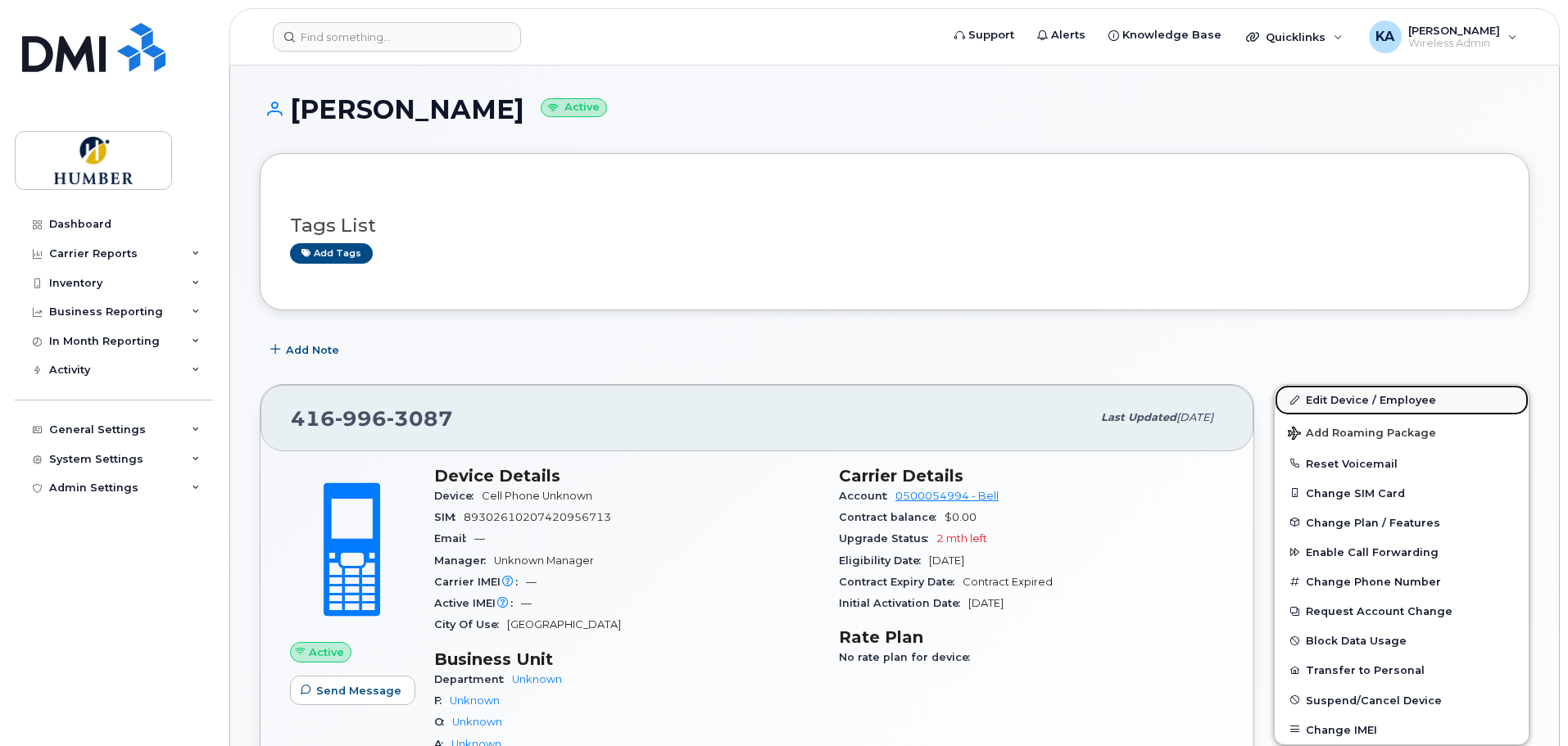
click at [1313, 393] on link "Edit Device / Employee" at bounding box center [1401, 399] width 254 height 30
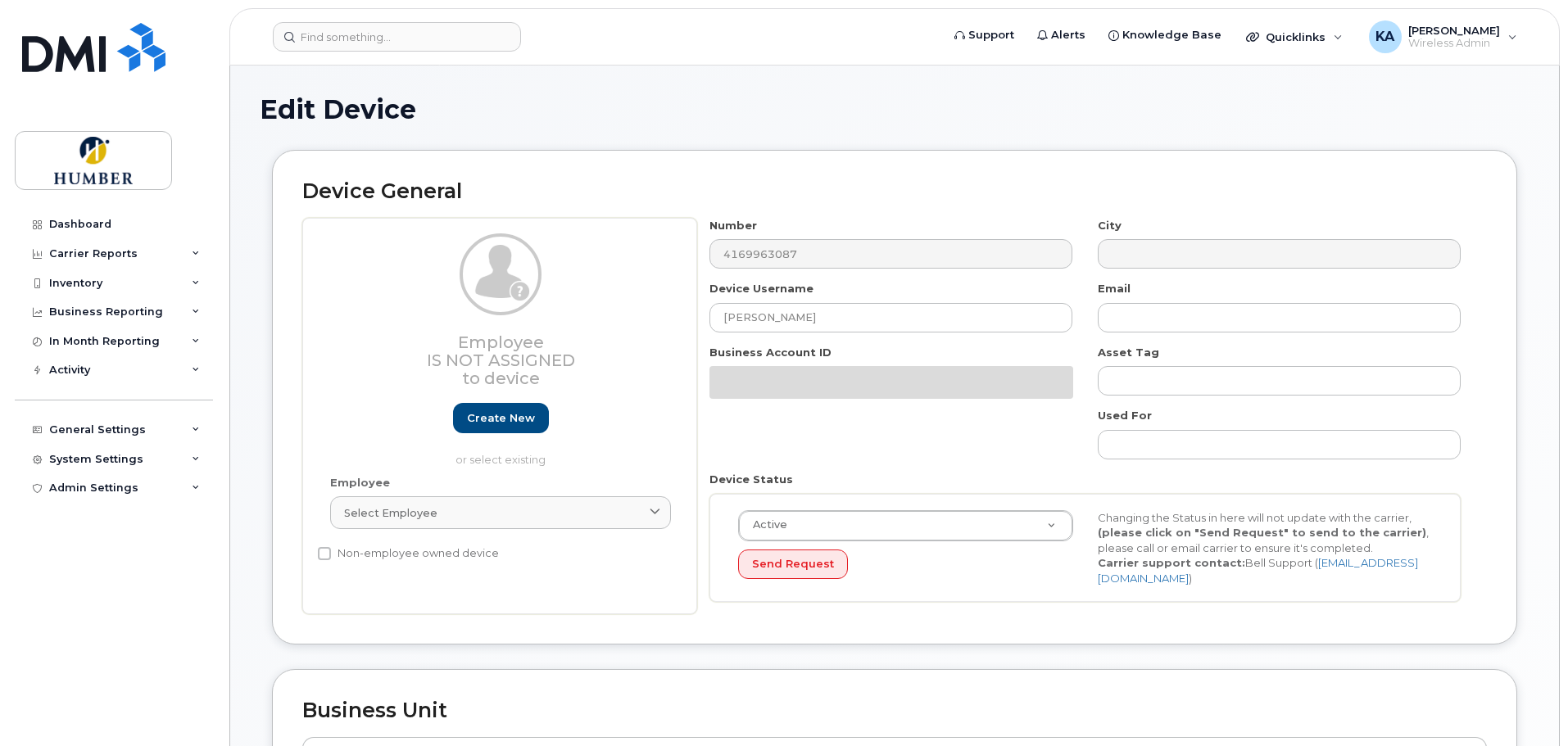
select select "5824476"
select select "5824479"
select select "5824488"
select select "5824489"
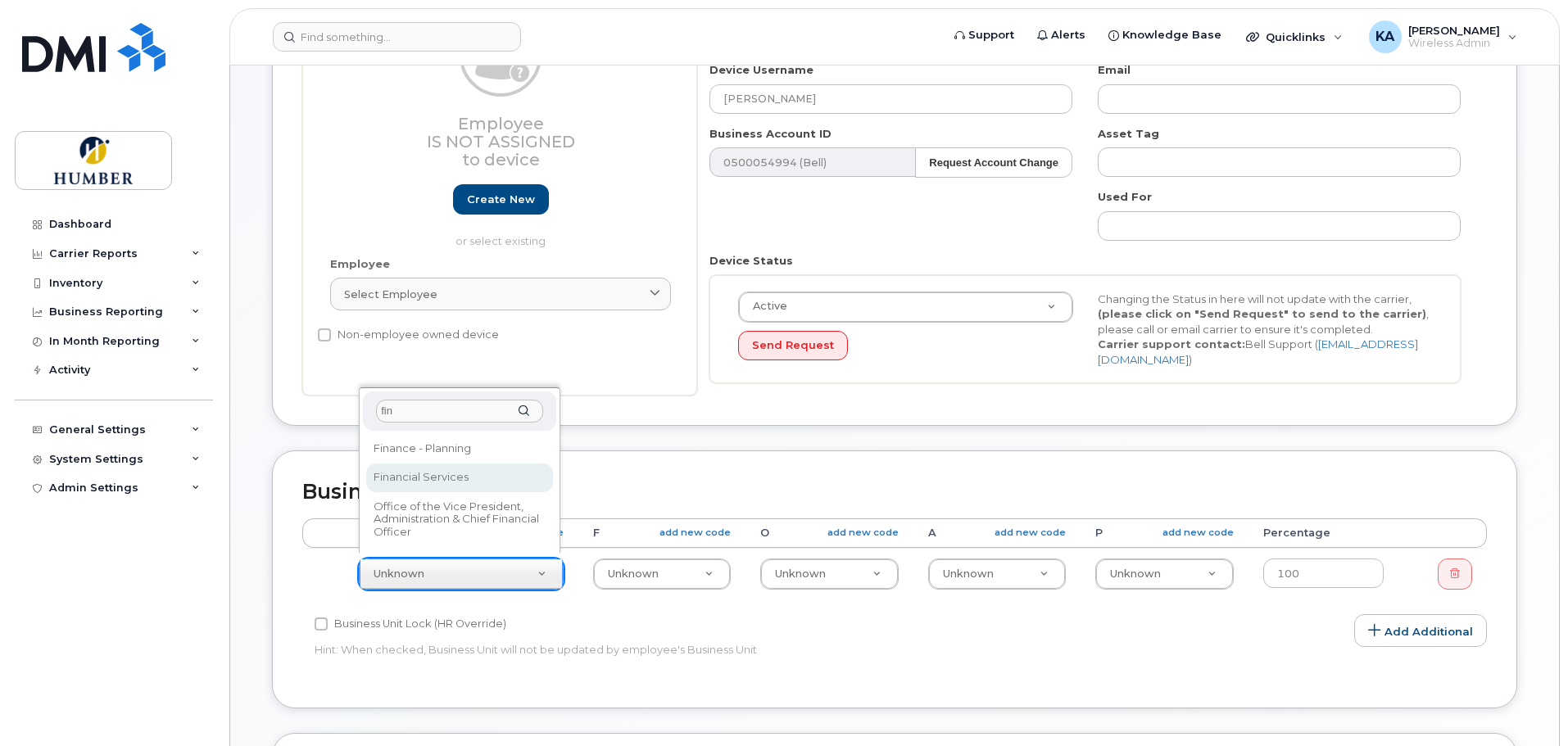
type input "fin"
select select "5824766"
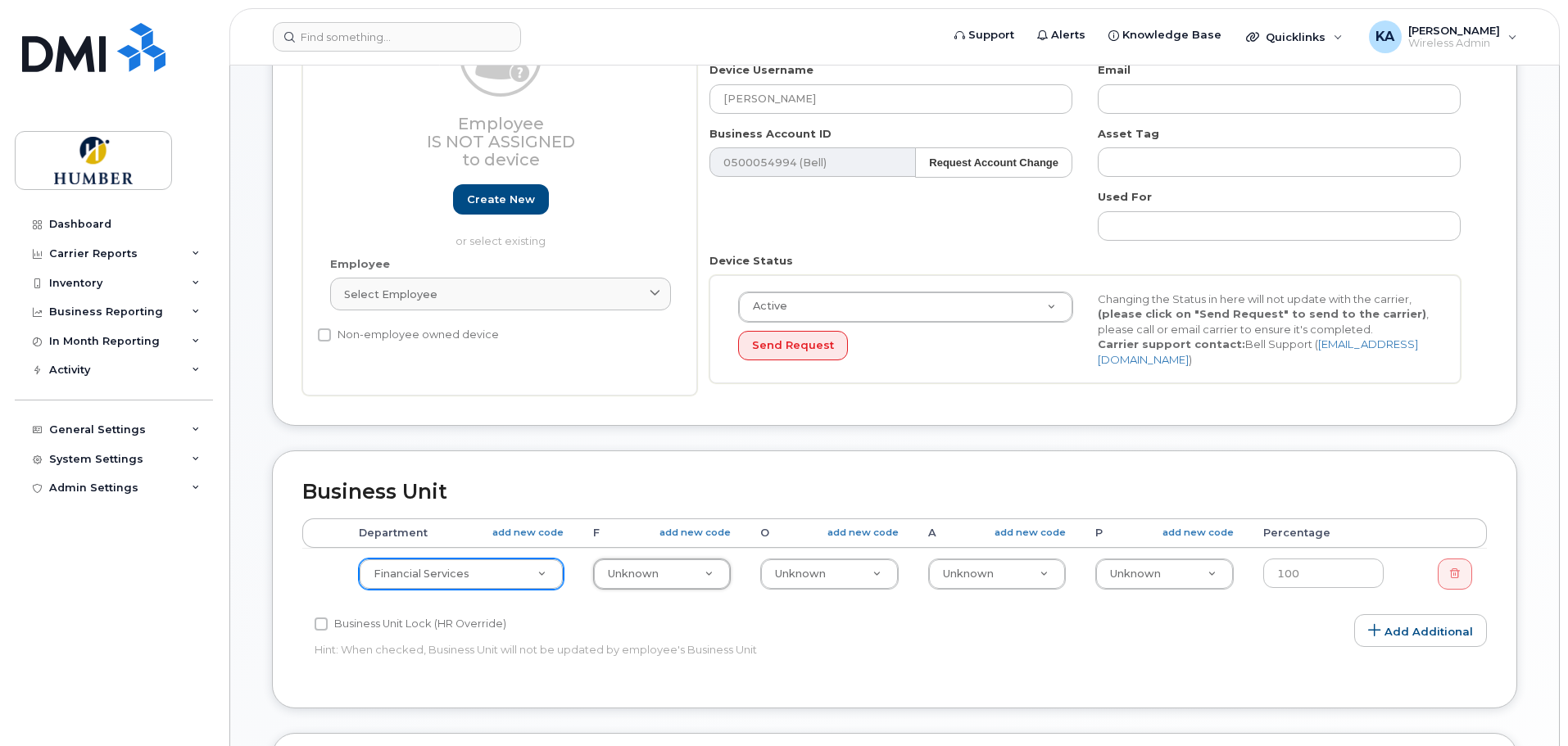
type input "1"
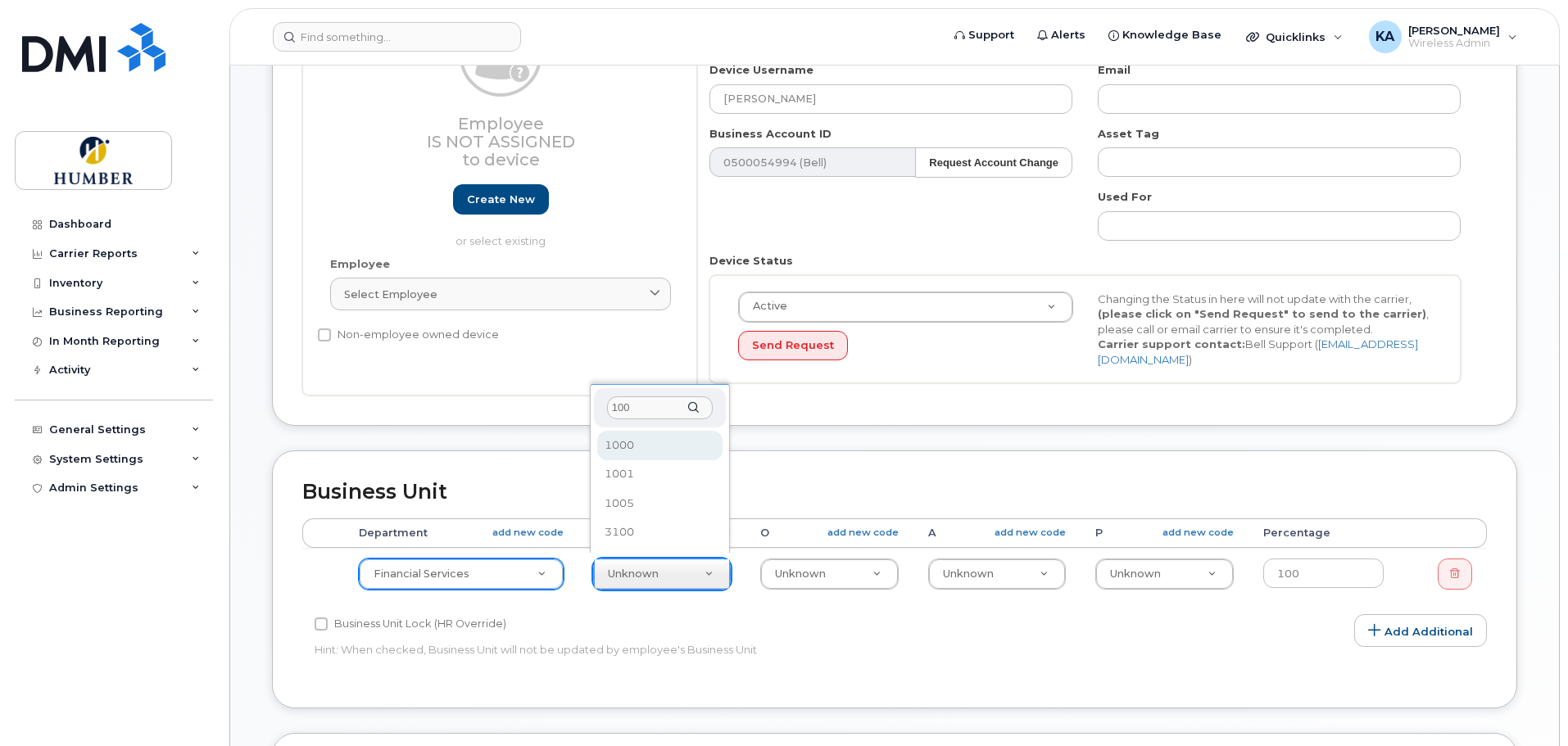
type input "1000"
select select "5824525"
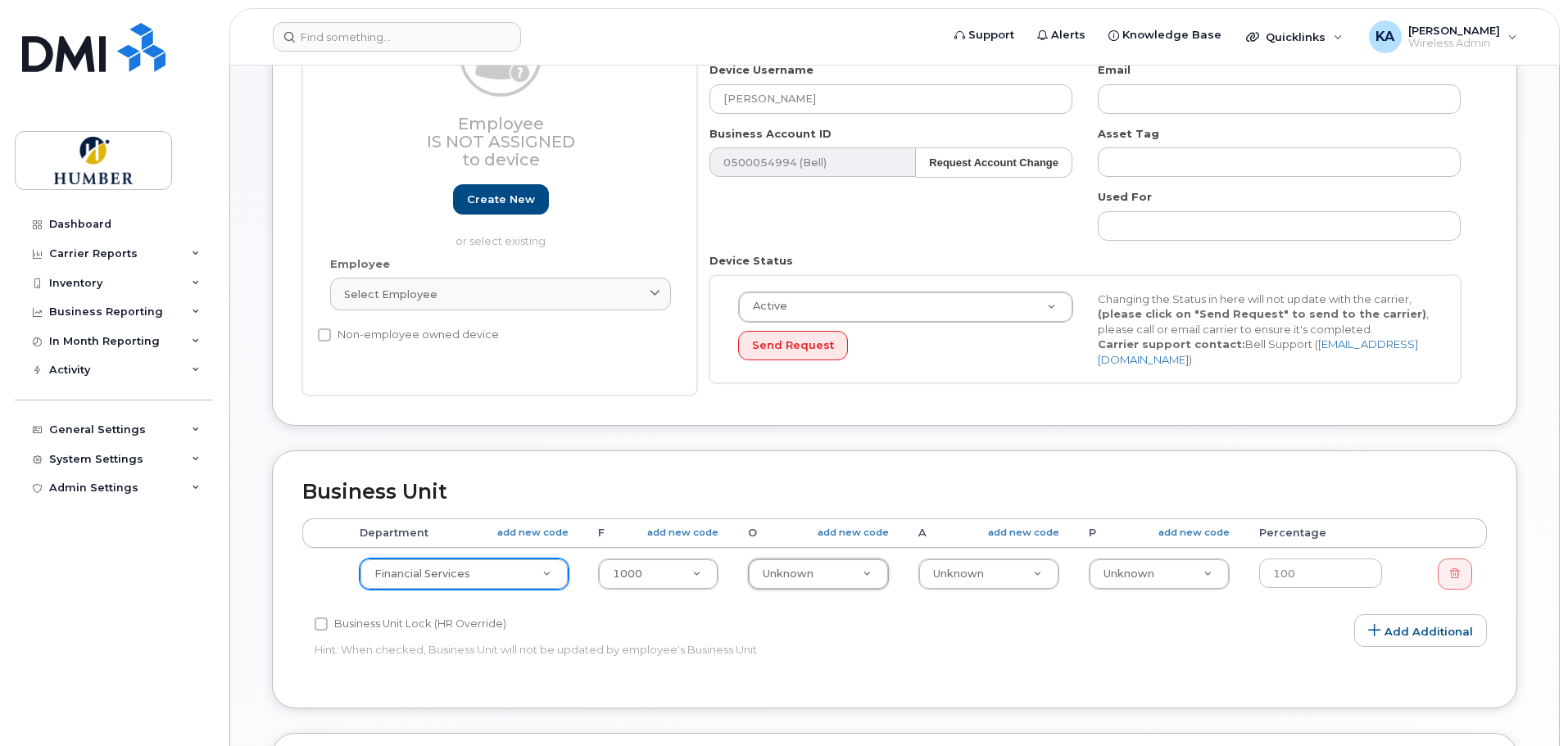
type input "6"
type input "6050"
type input "5824903"
type input "7"
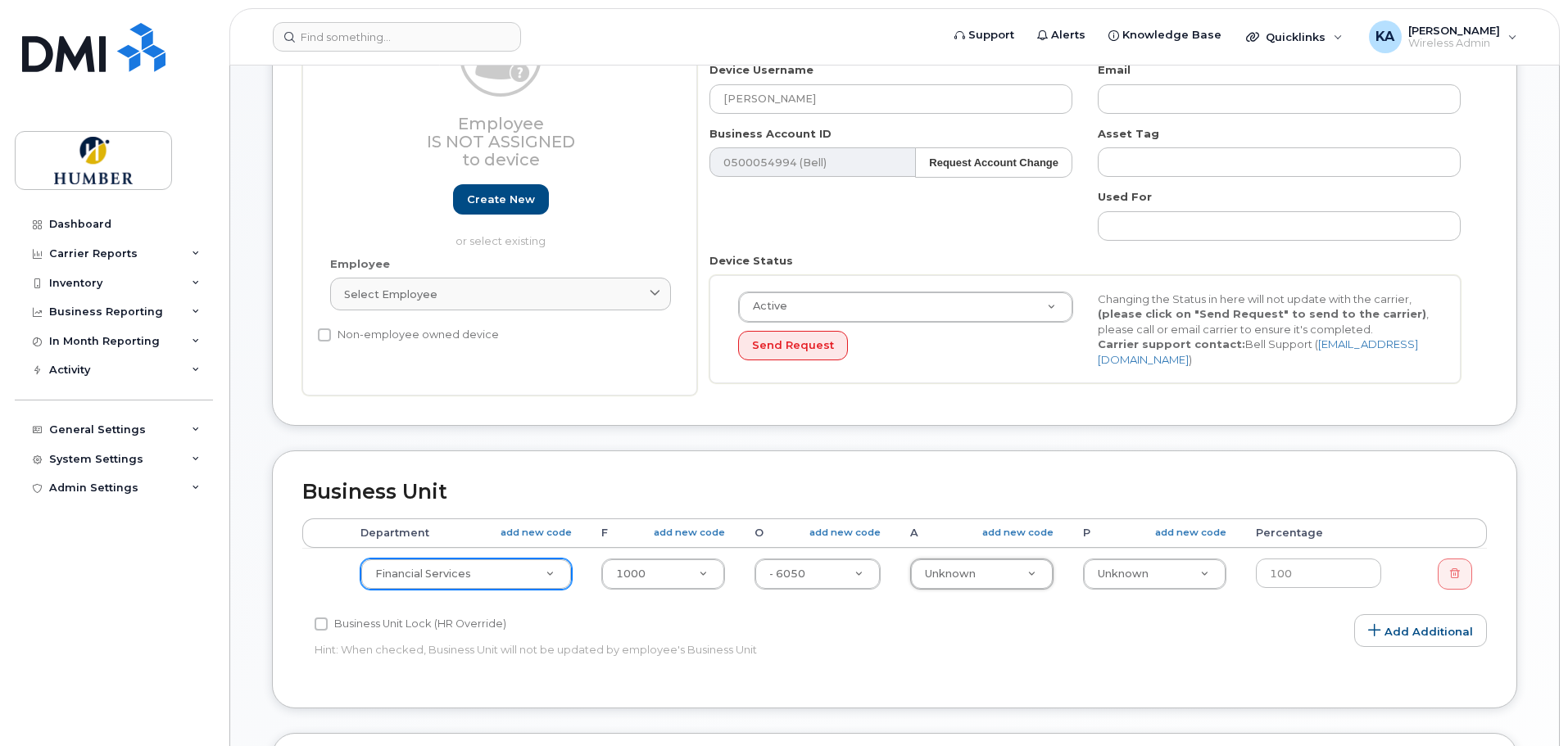
type input "7"
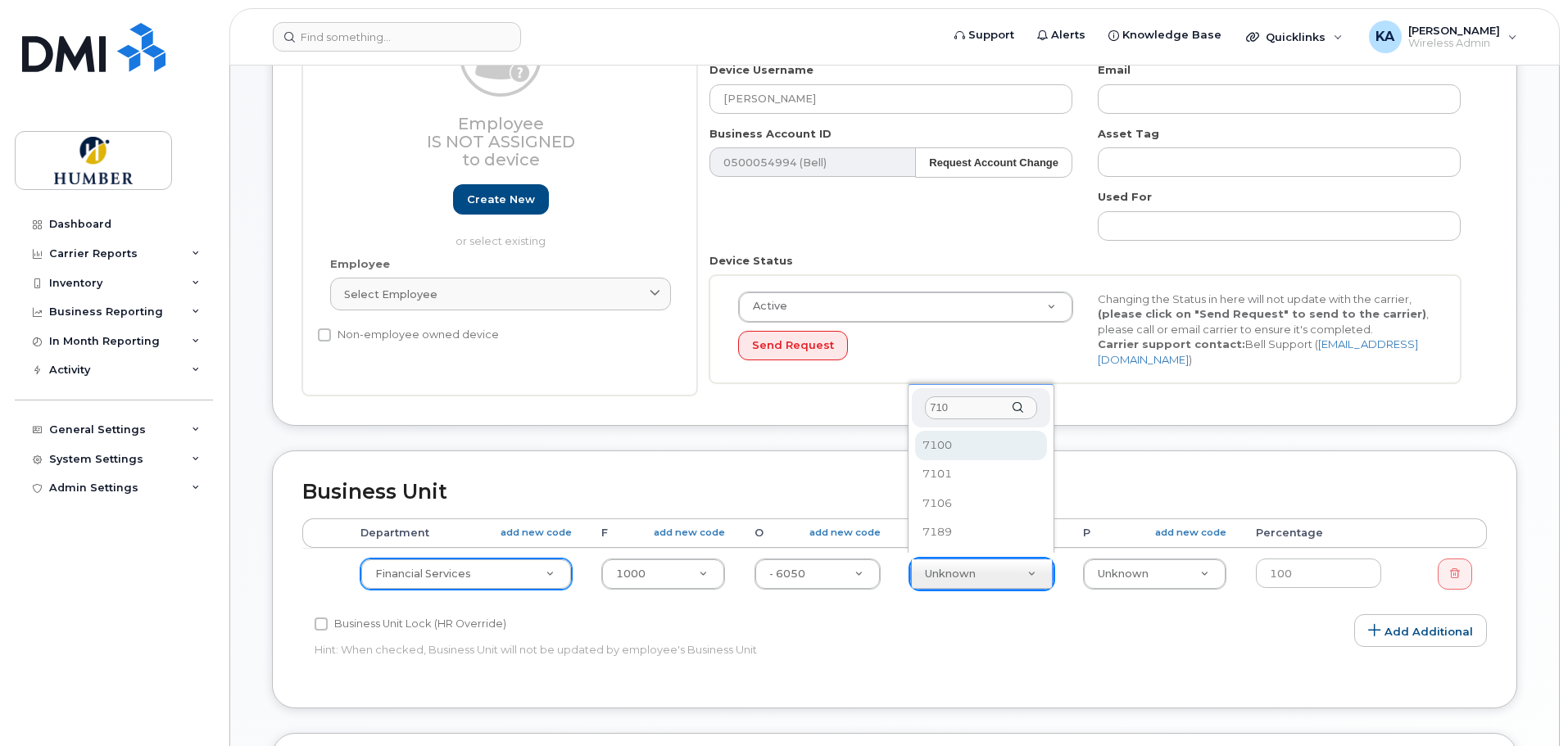
type input "7101"
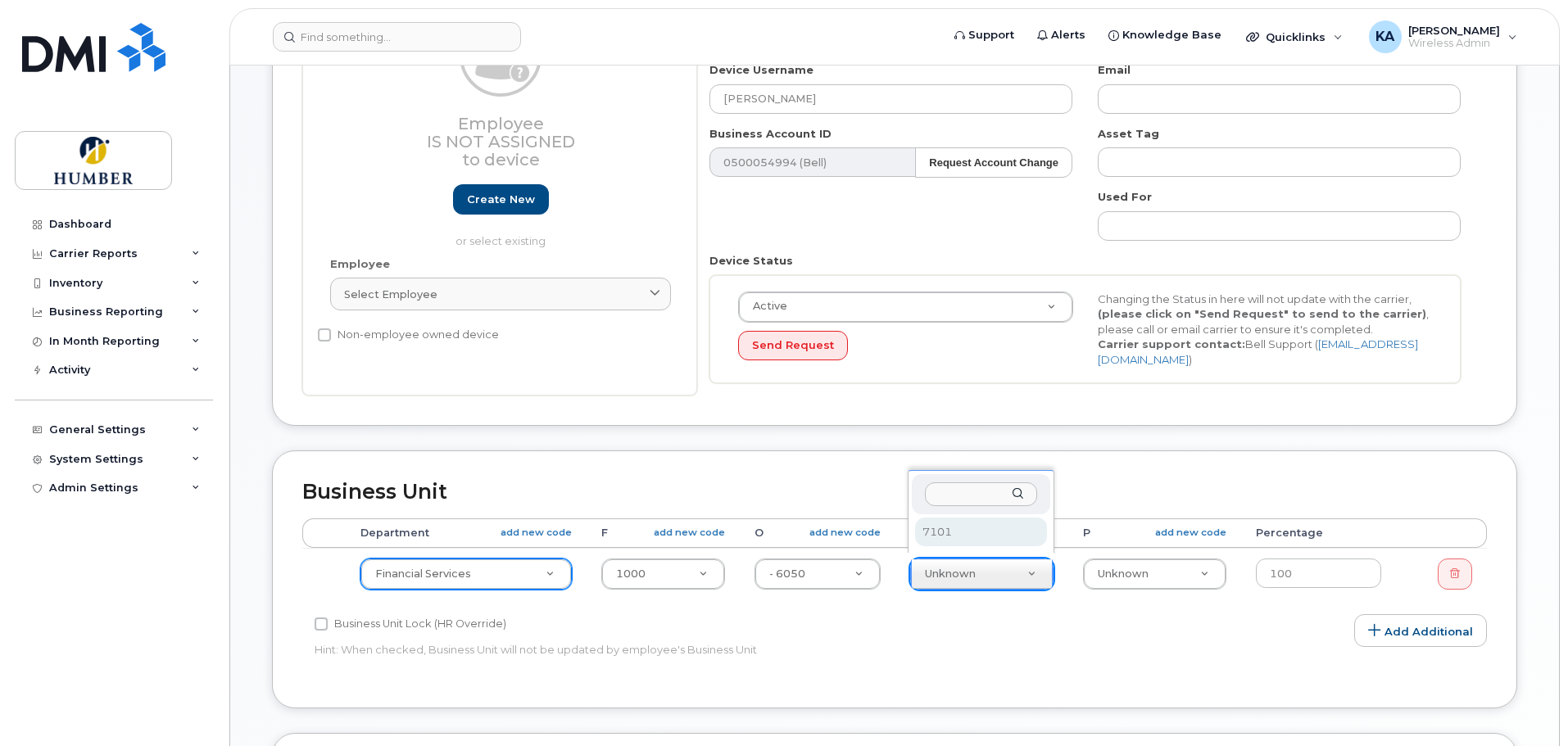
select select "5824989"
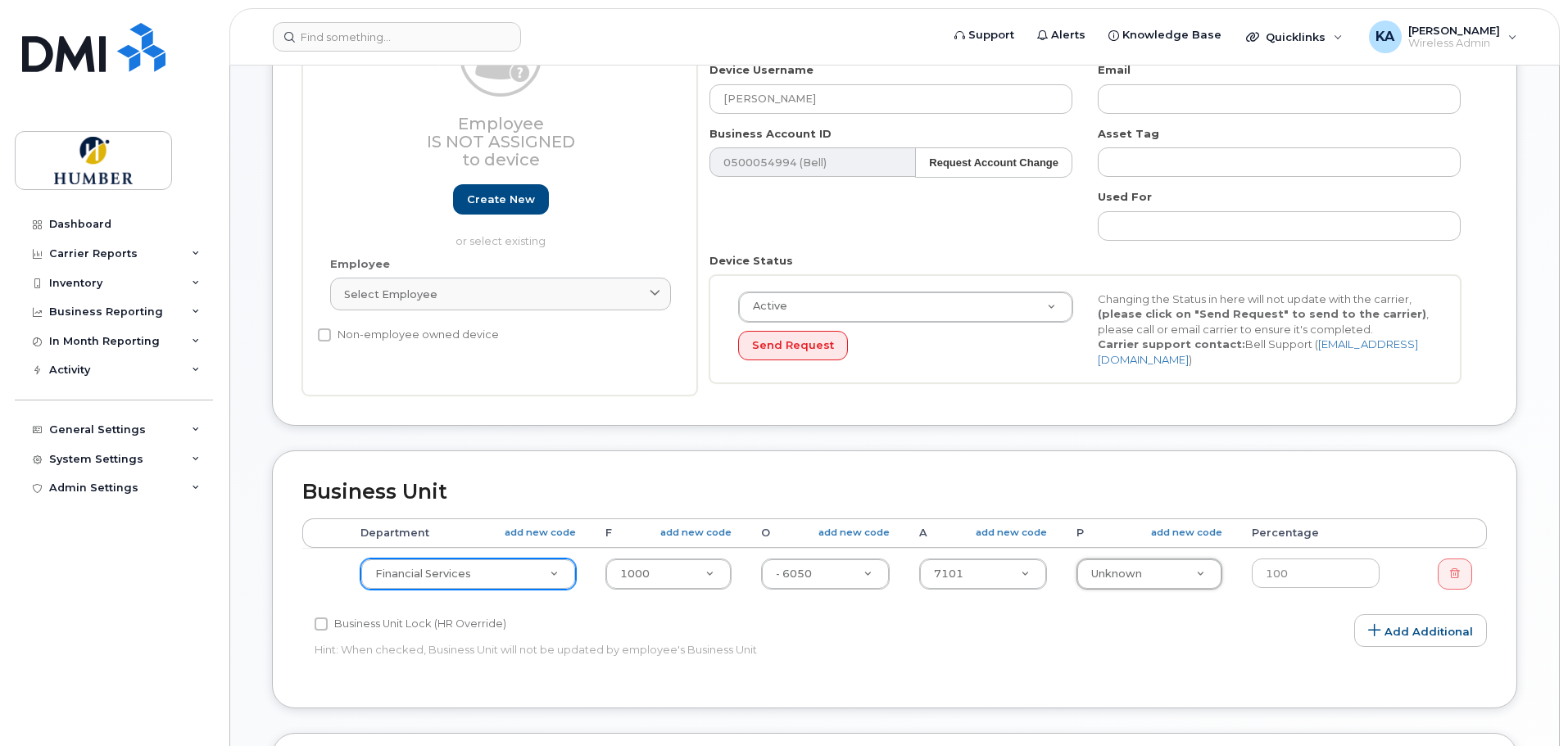
type input "1"
type input "16"
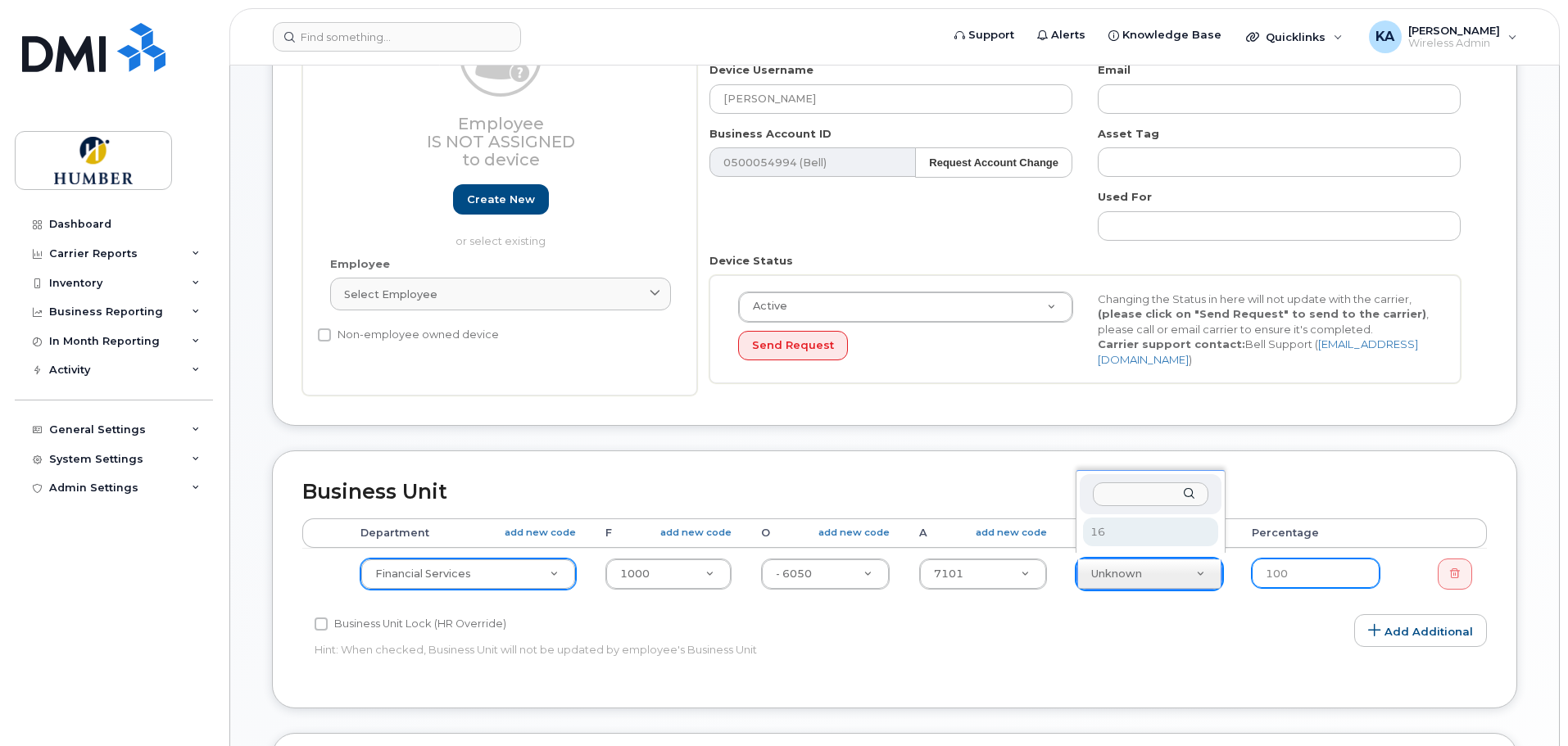
select select "5824737"
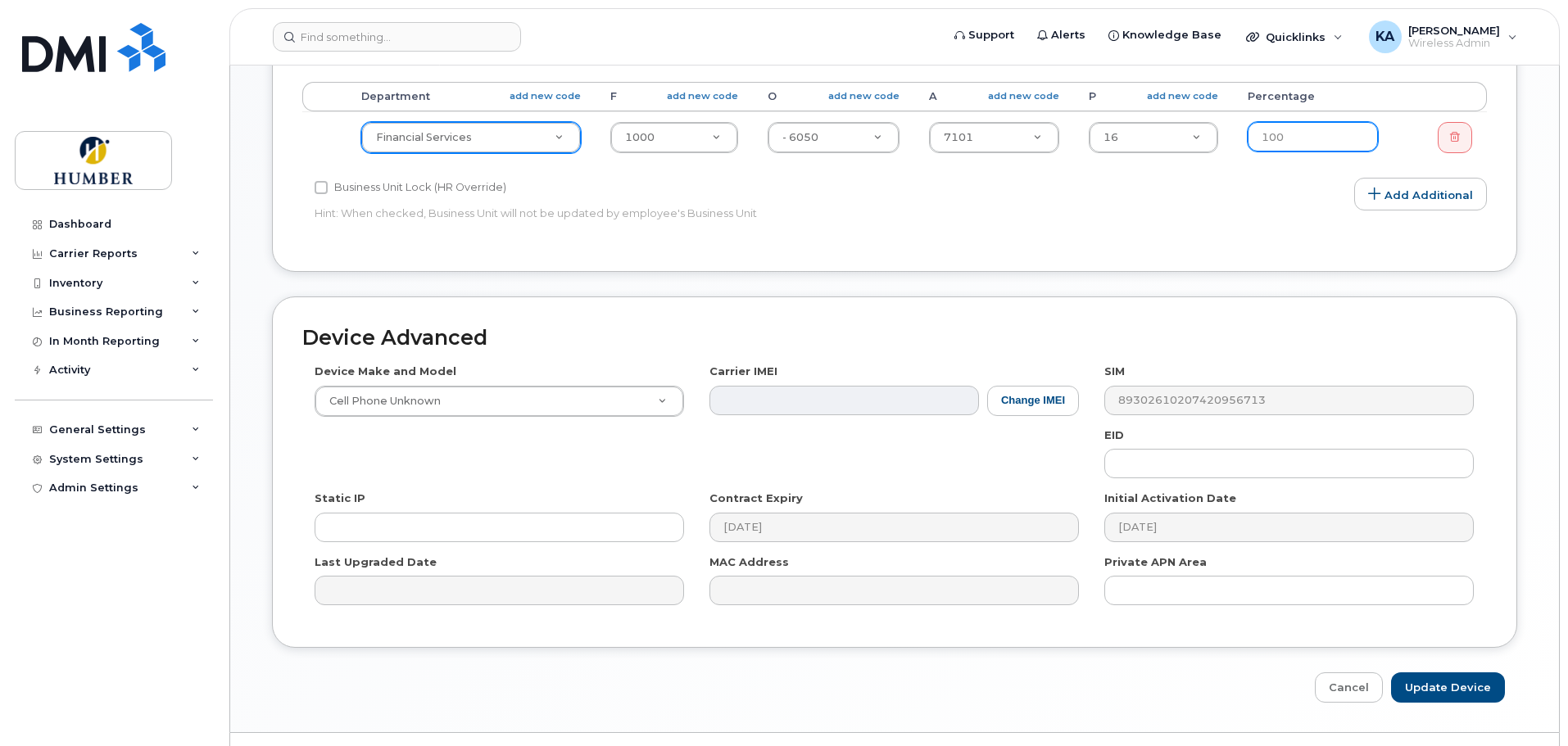
scroll to position [687, 0]
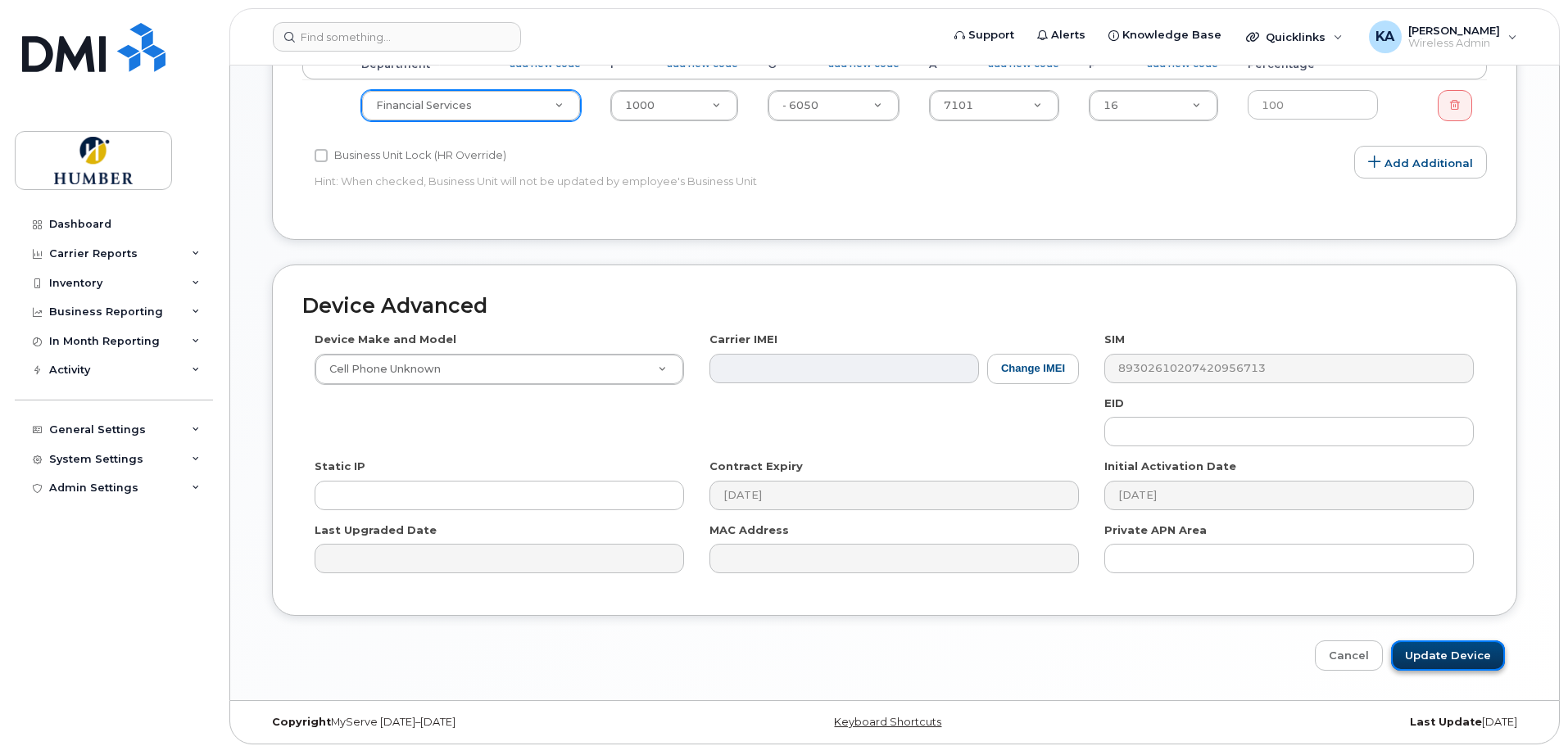
click at [1445, 654] on input "Update Device" at bounding box center [1448, 655] width 114 height 30
type input "Saving..."
